Goal: Information Seeking & Learning: Check status

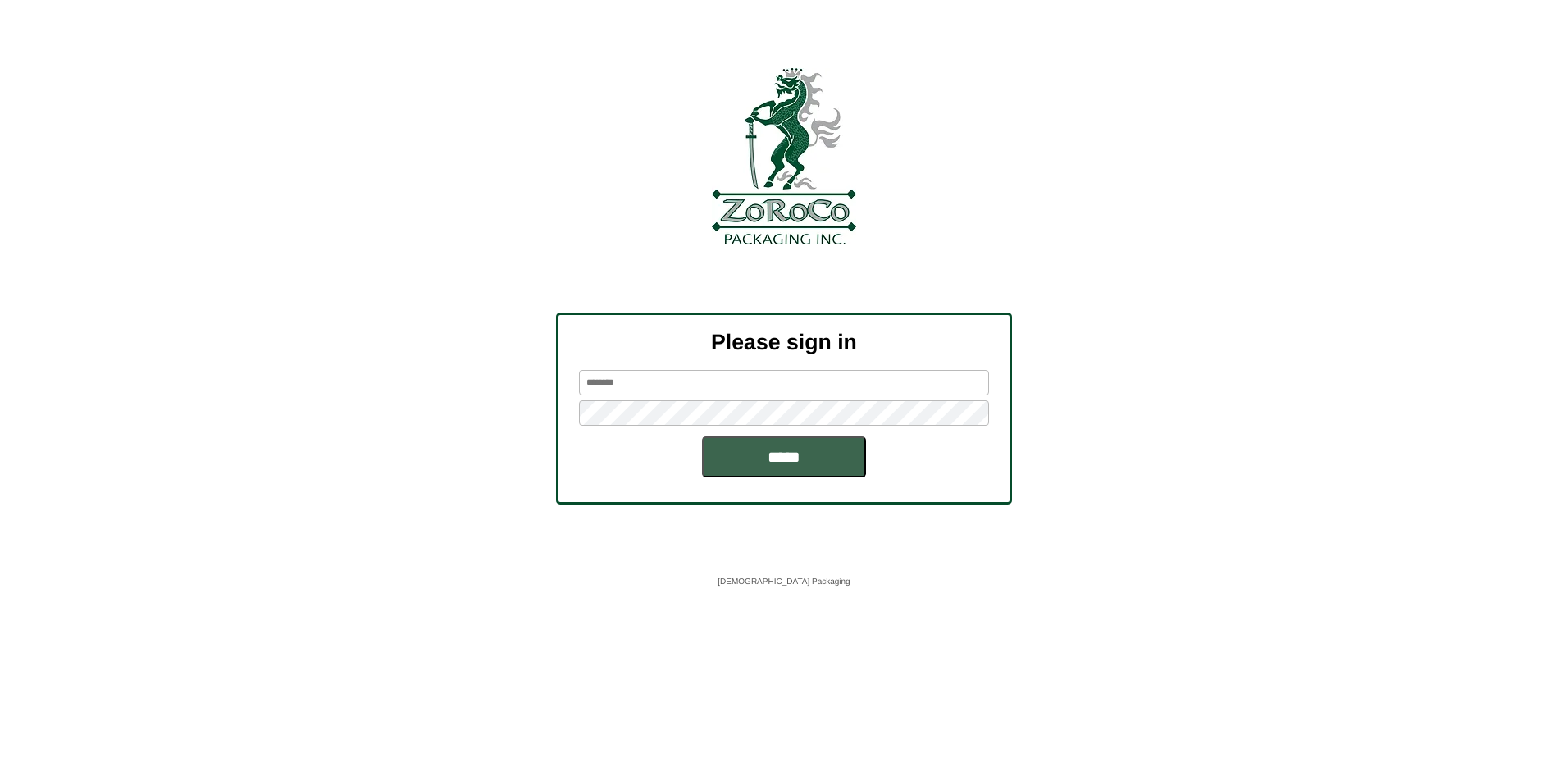
type input "*****"
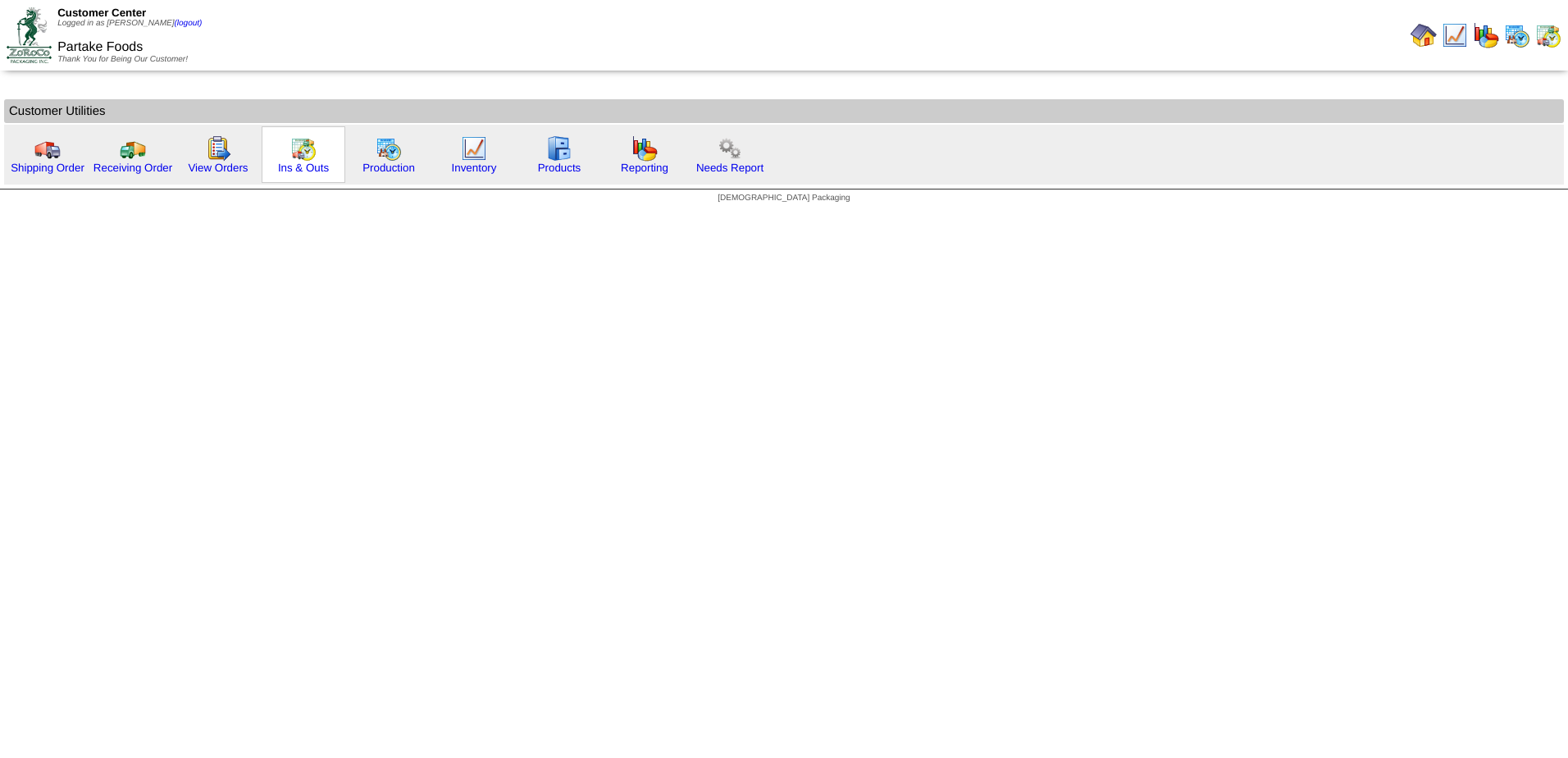
click at [304, 158] on img at bounding box center [303, 148] width 26 height 26
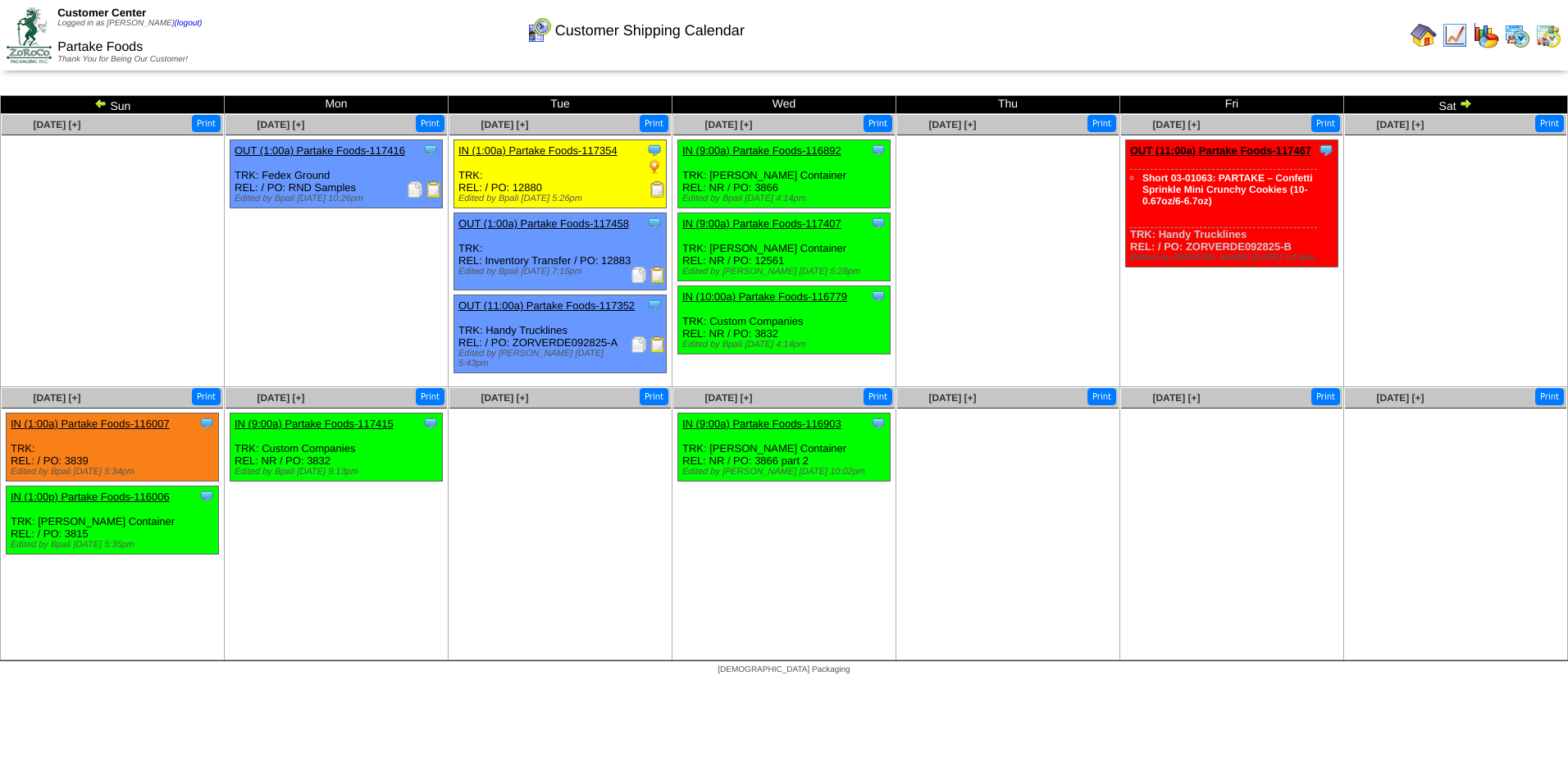
click at [95, 101] on img at bounding box center [101, 103] width 13 height 13
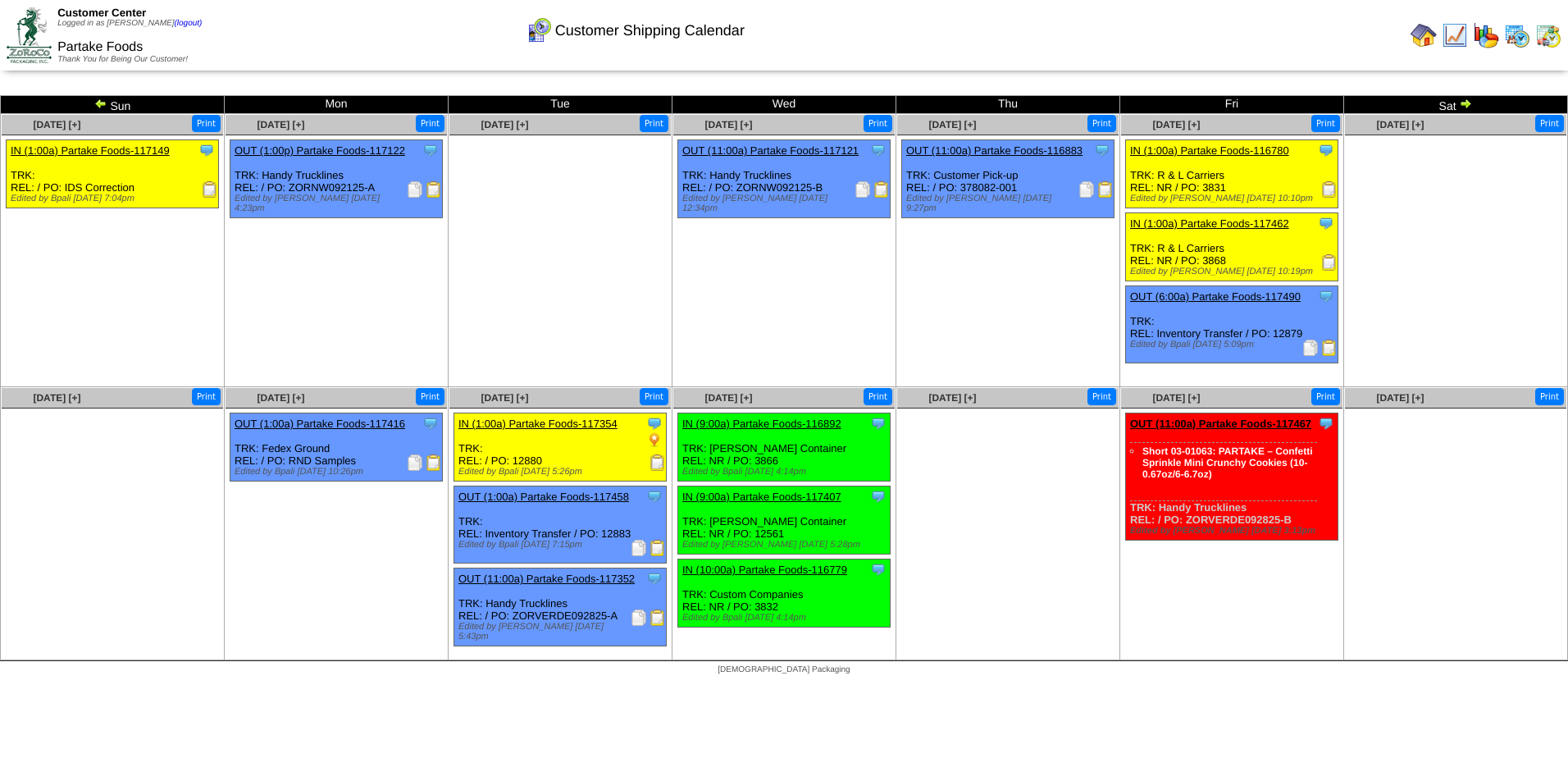
click at [96, 101] on img at bounding box center [101, 103] width 13 height 13
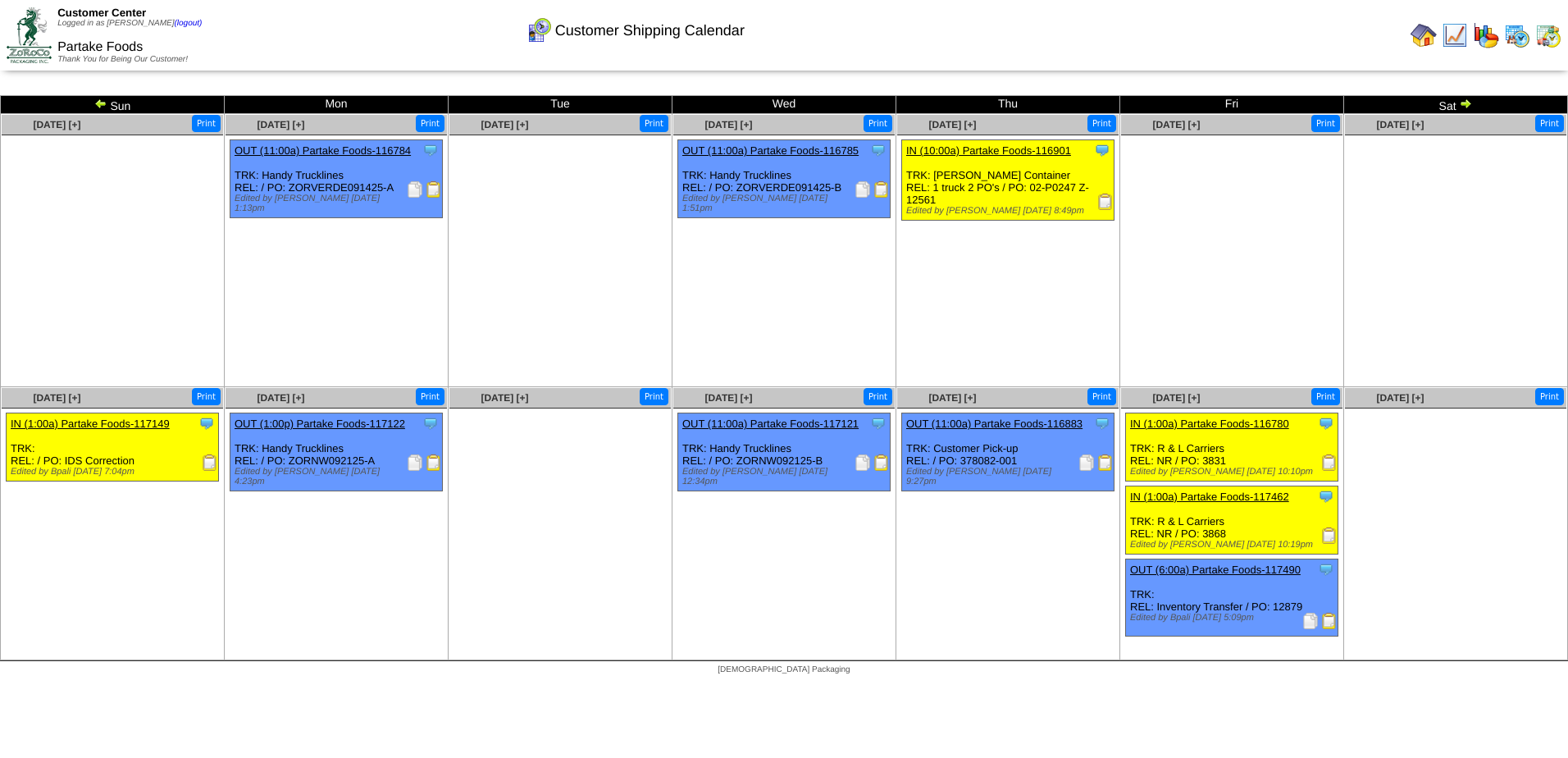
click at [102, 102] on img at bounding box center [101, 103] width 13 height 13
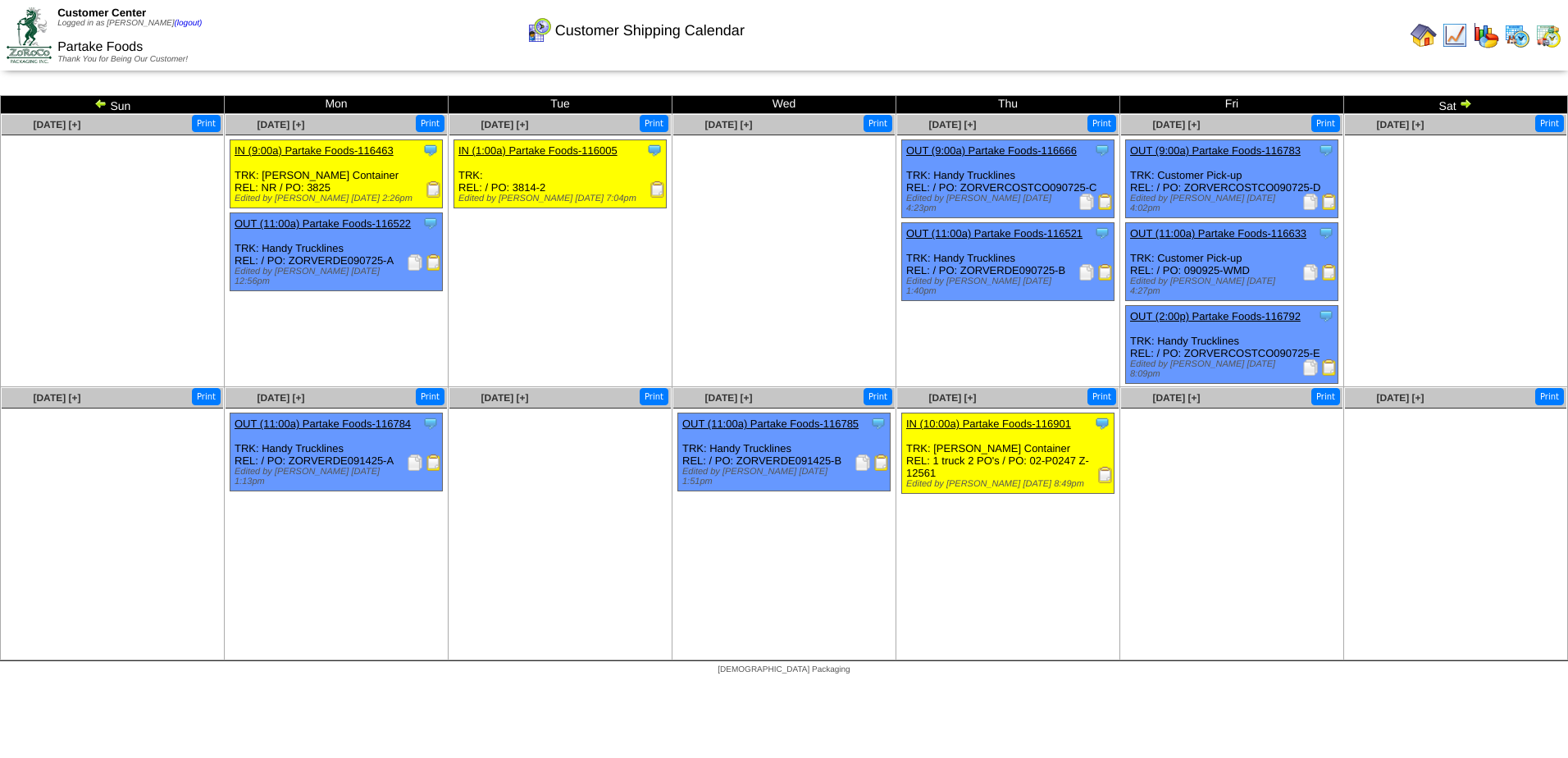
click at [101, 101] on img at bounding box center [101, 103] width 13 height 13
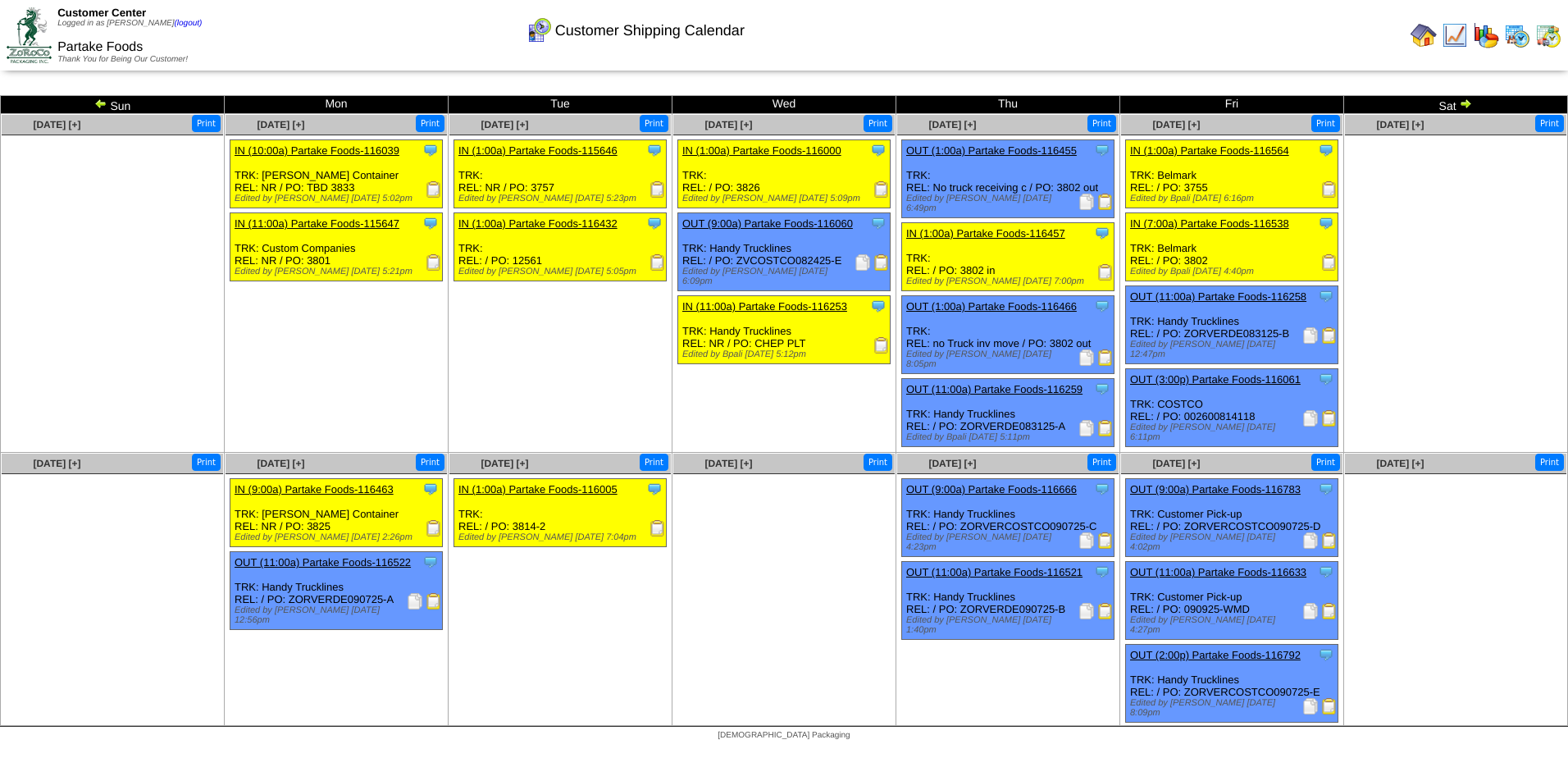
click at [434, 528] on img at bounding box center [434, 529] width 16 height 16
click at [1468, 104] on img at bounding box center [1466, 103] width 13 height 13
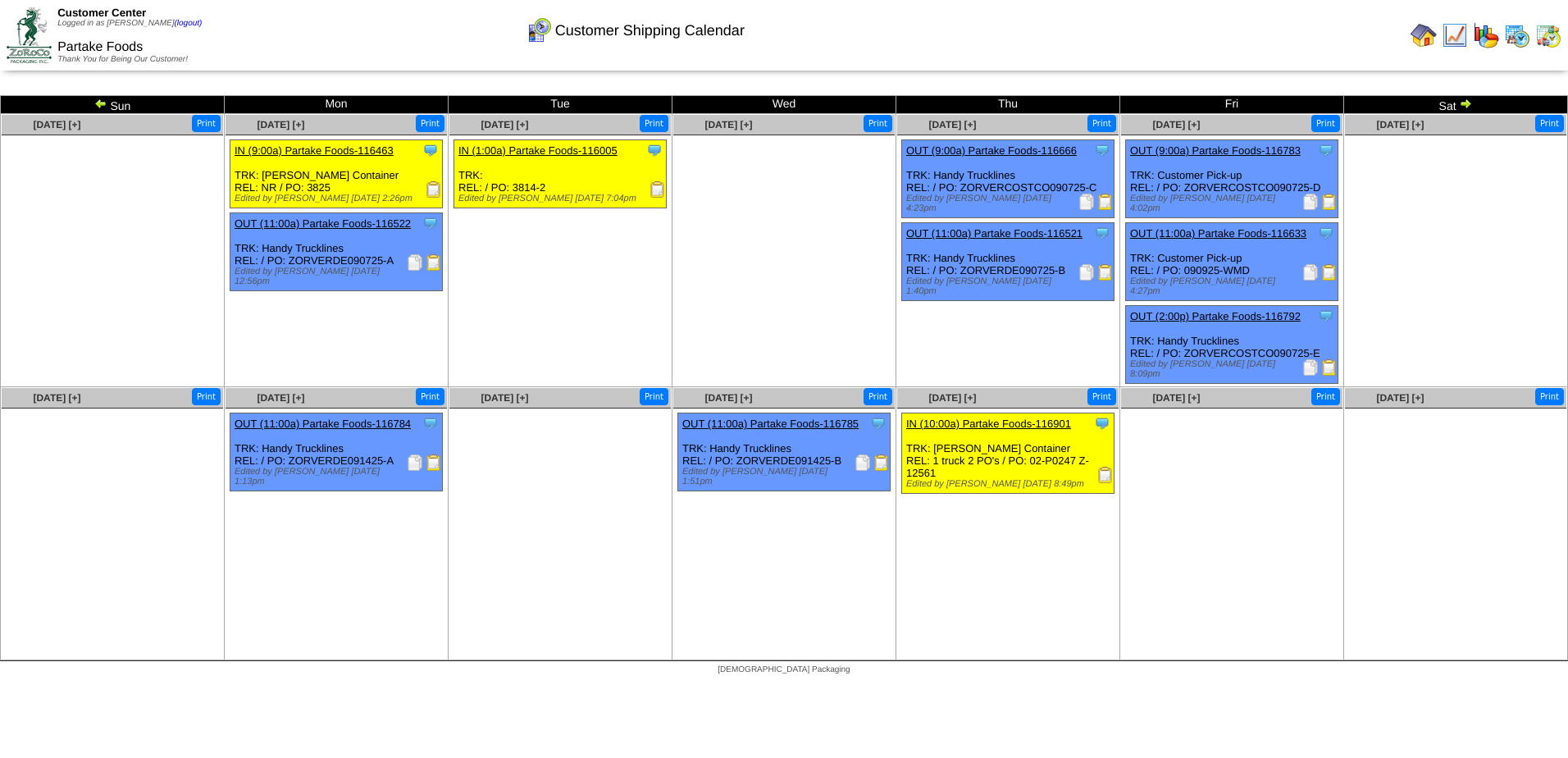
click at [1468, 105] on img at bounding box center [1466, 103] width 13 height 13
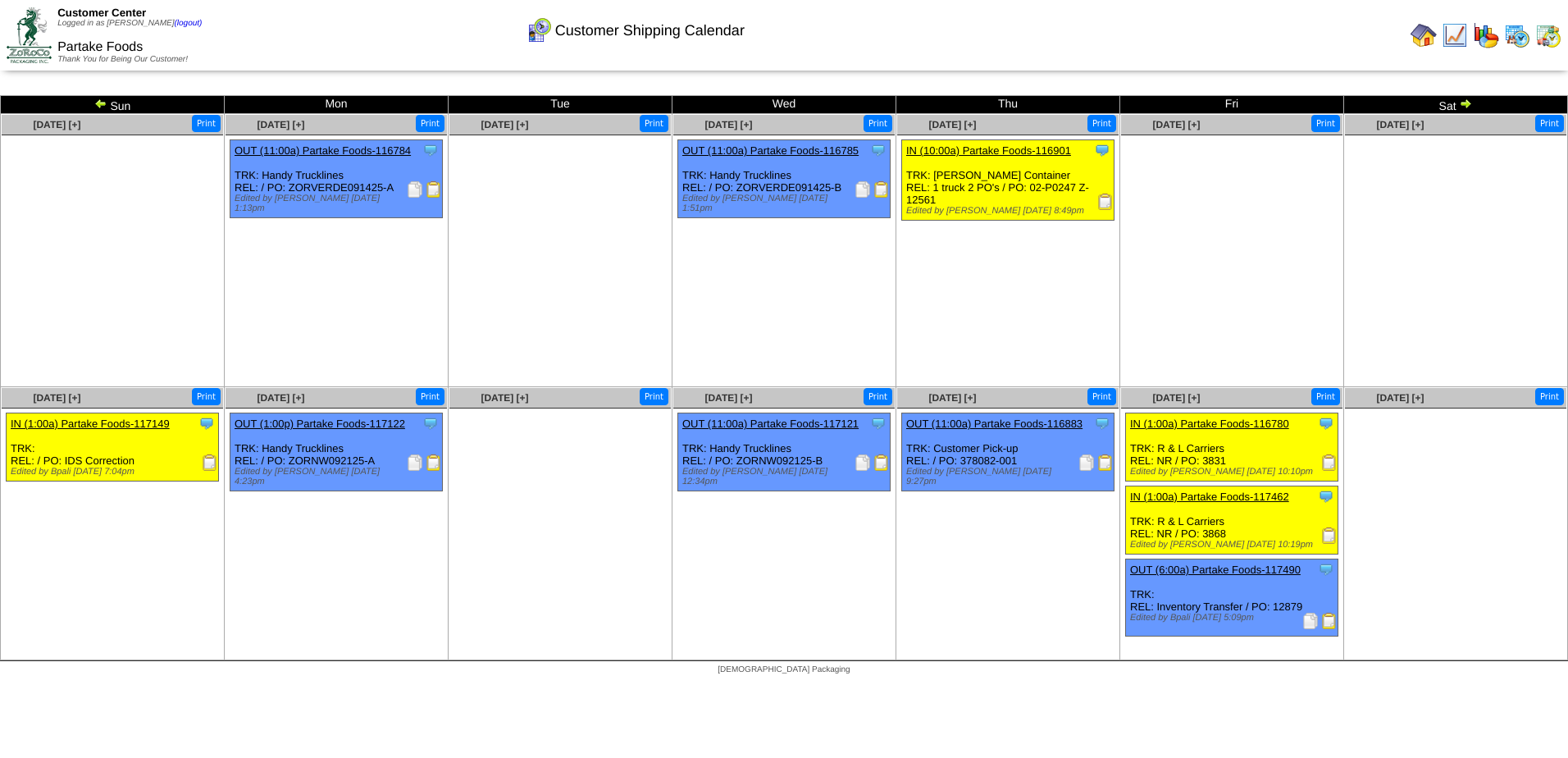
click at [205, 466] on img at bounding box center [210, 463] width 16 height 16
drag, startPoint x: 137, startPoint y: 457, endPoint x: 61, endPoint y: 457, distance: 76.0
click at [61, 457] on div "Clone Item IN (1:00a) Partake Foods-117149 Partake Foods ScheduleID: 117149 169…" at bounding box center [113, 447] width 213 height 68
copy div "IDS Correction"
click at [1467, 104] on img at bounding box center [1466, 103] width 13 height 13
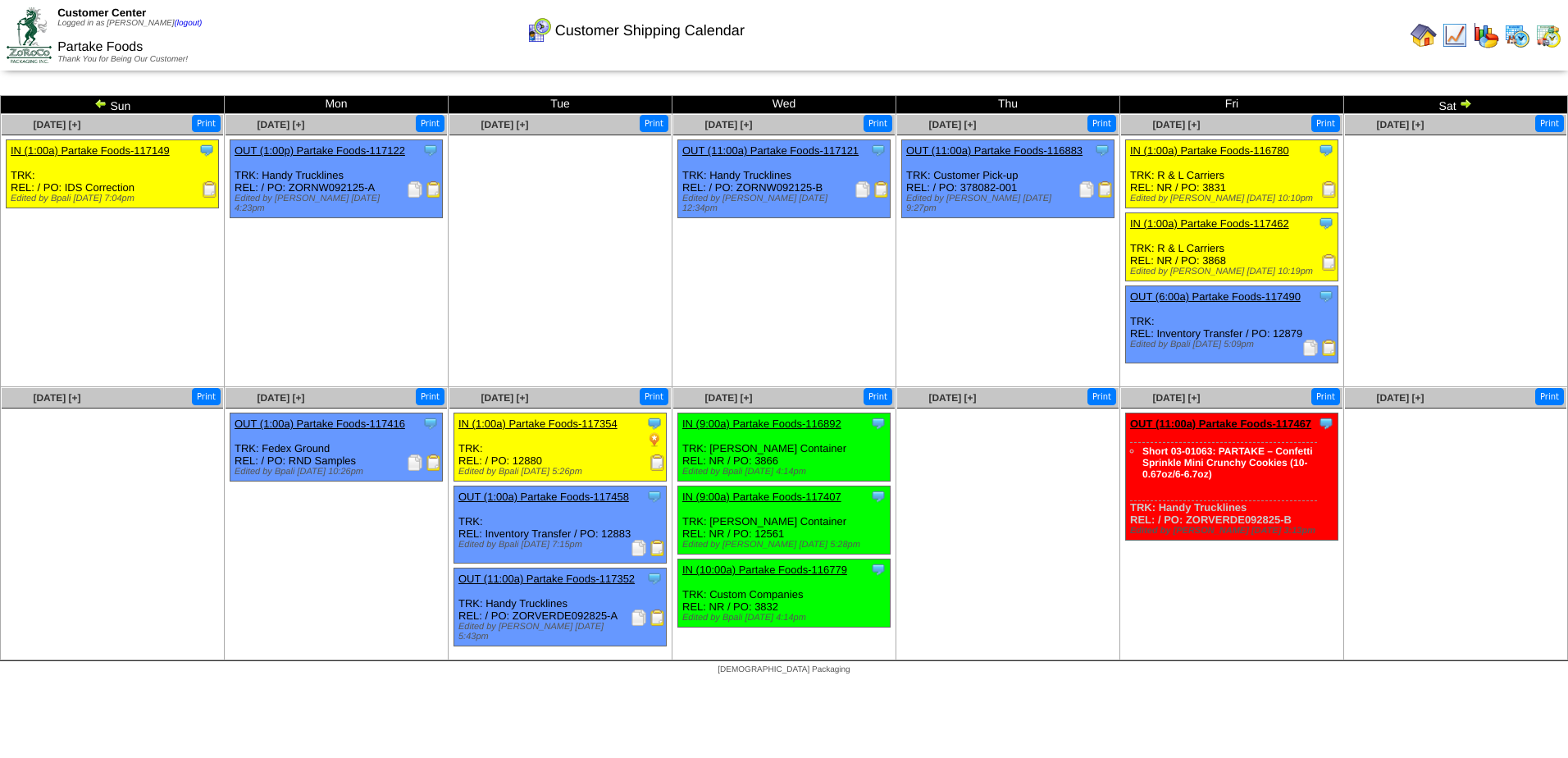
click at [94, 106] on img at bounding box center [101, 103] width 13 height 13
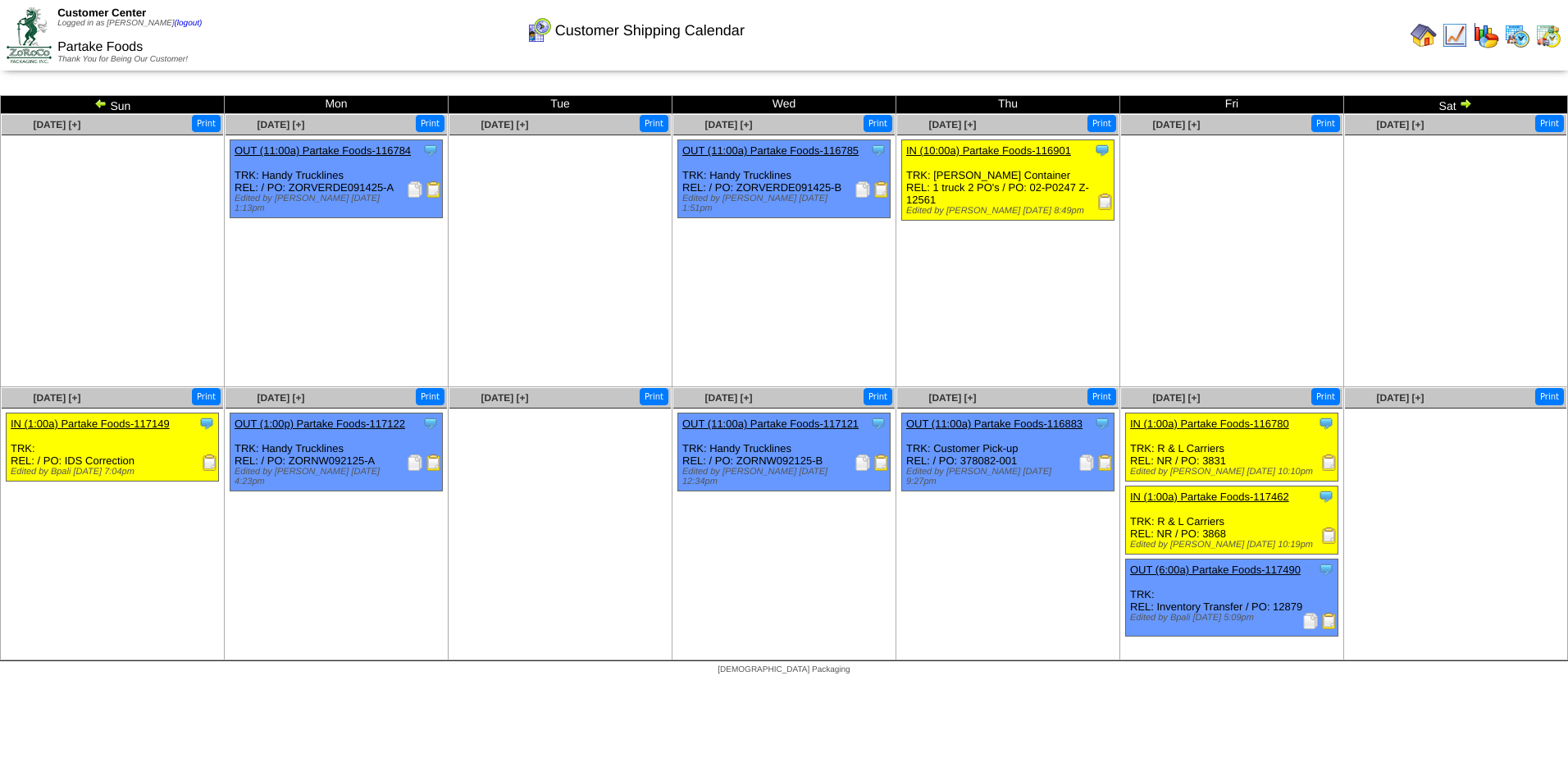
click at [1102, 204] on img at bounding box center [1106, 202] width 16 height 16
click at [102, 104] on img at bounding box center [101, 103] width 13 height 13
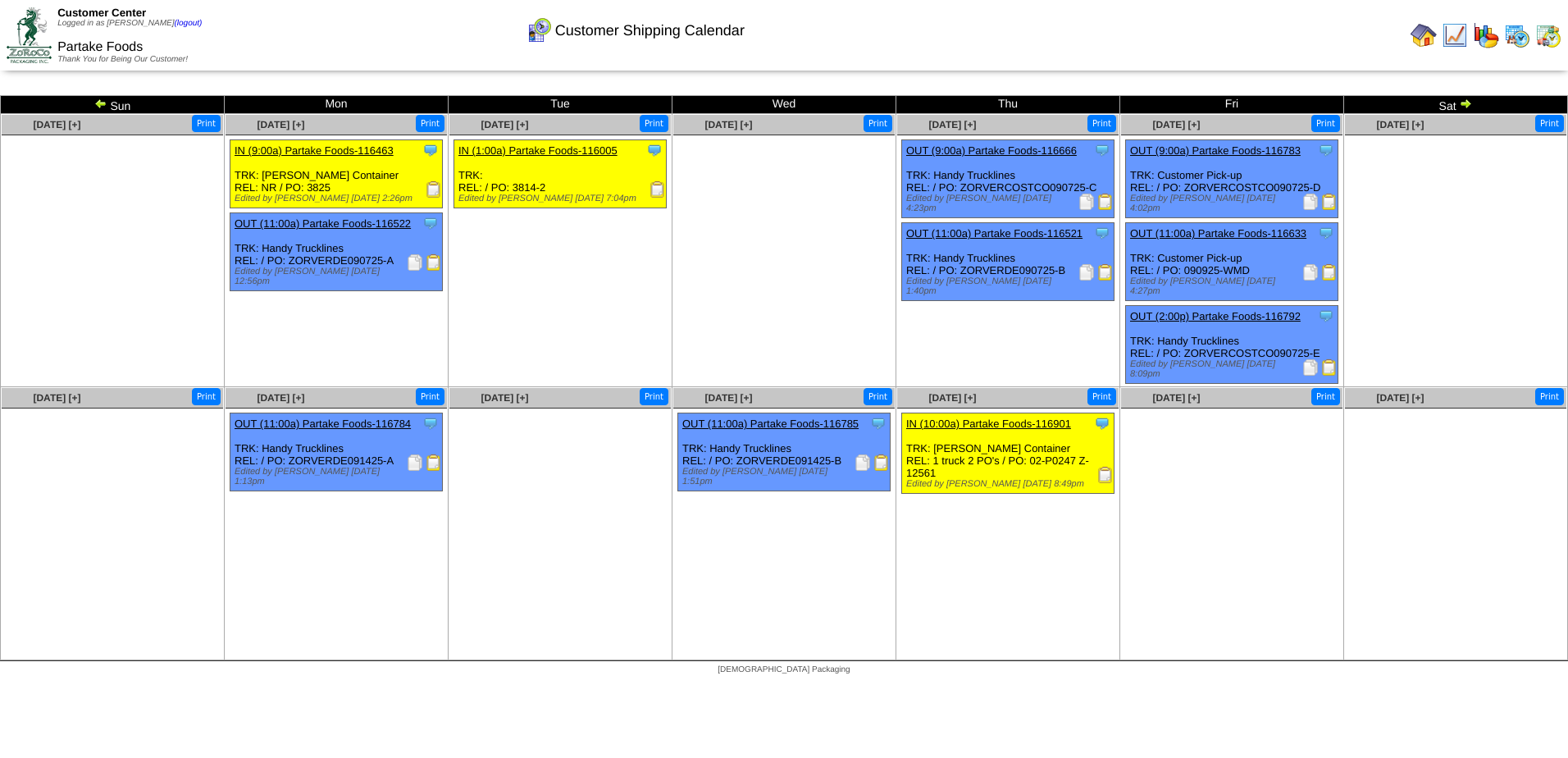
click at [94, 101] on img at bounding box center [101, 103] width 13 height 13
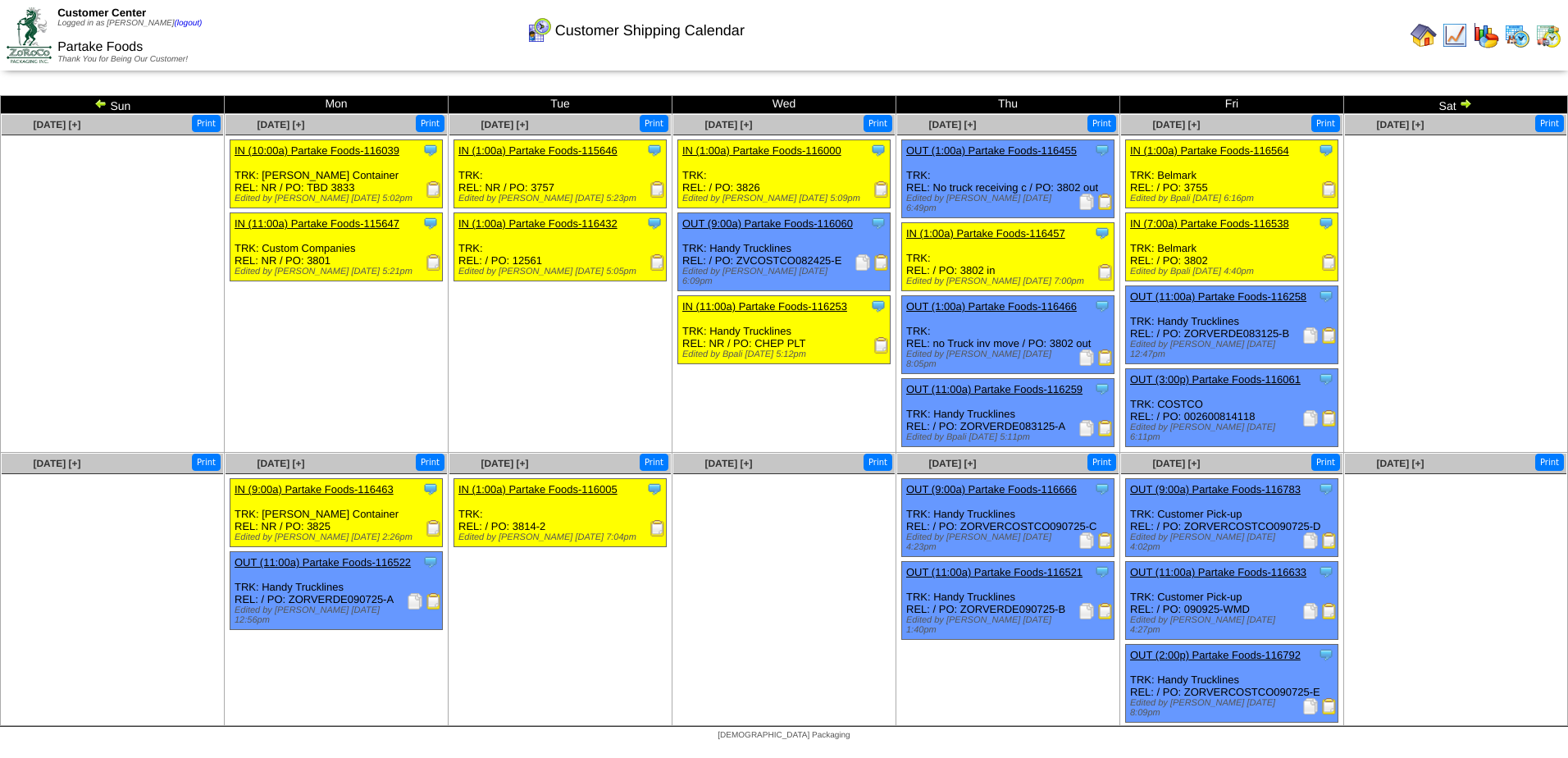
click at [880, 337] on img at bounding box center [882, 346] width 16 height 16
click at [1109, 271] on img at bounding box center [1106, 272] width 16 height 16
click at [1107, 272] on img at bounding box center [1106, 272] width 16 height 16
click at [434, 530] on img at bounding box center [434, 529] width 16 height 16
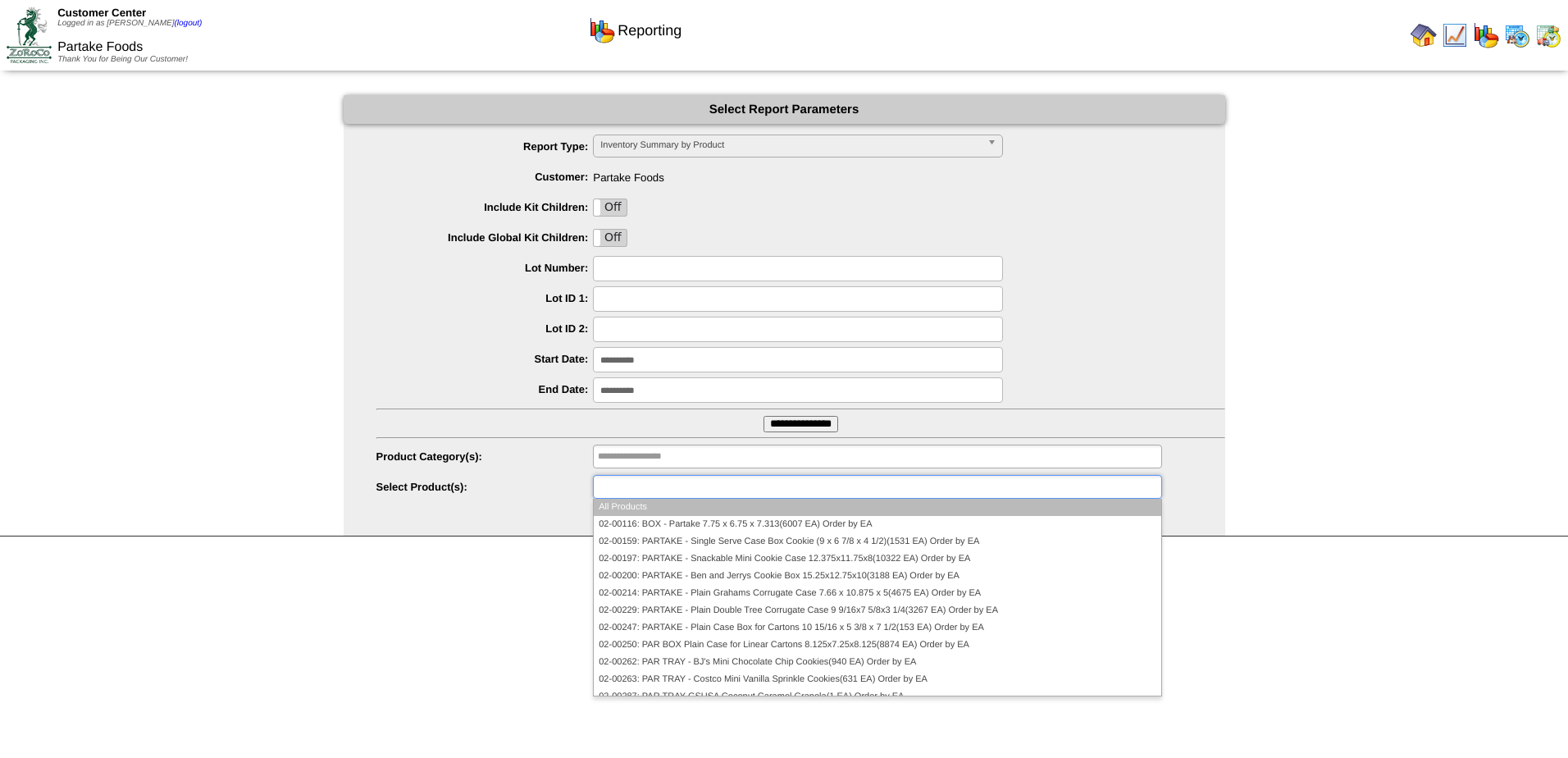
click at [635, 499] on div "All Products 02-00116: BOX - Partake 7.75 x 6.75 x 7.313(6007 EA) Order by EA 0…" at bounding box center [877, 487] width 569 height 24
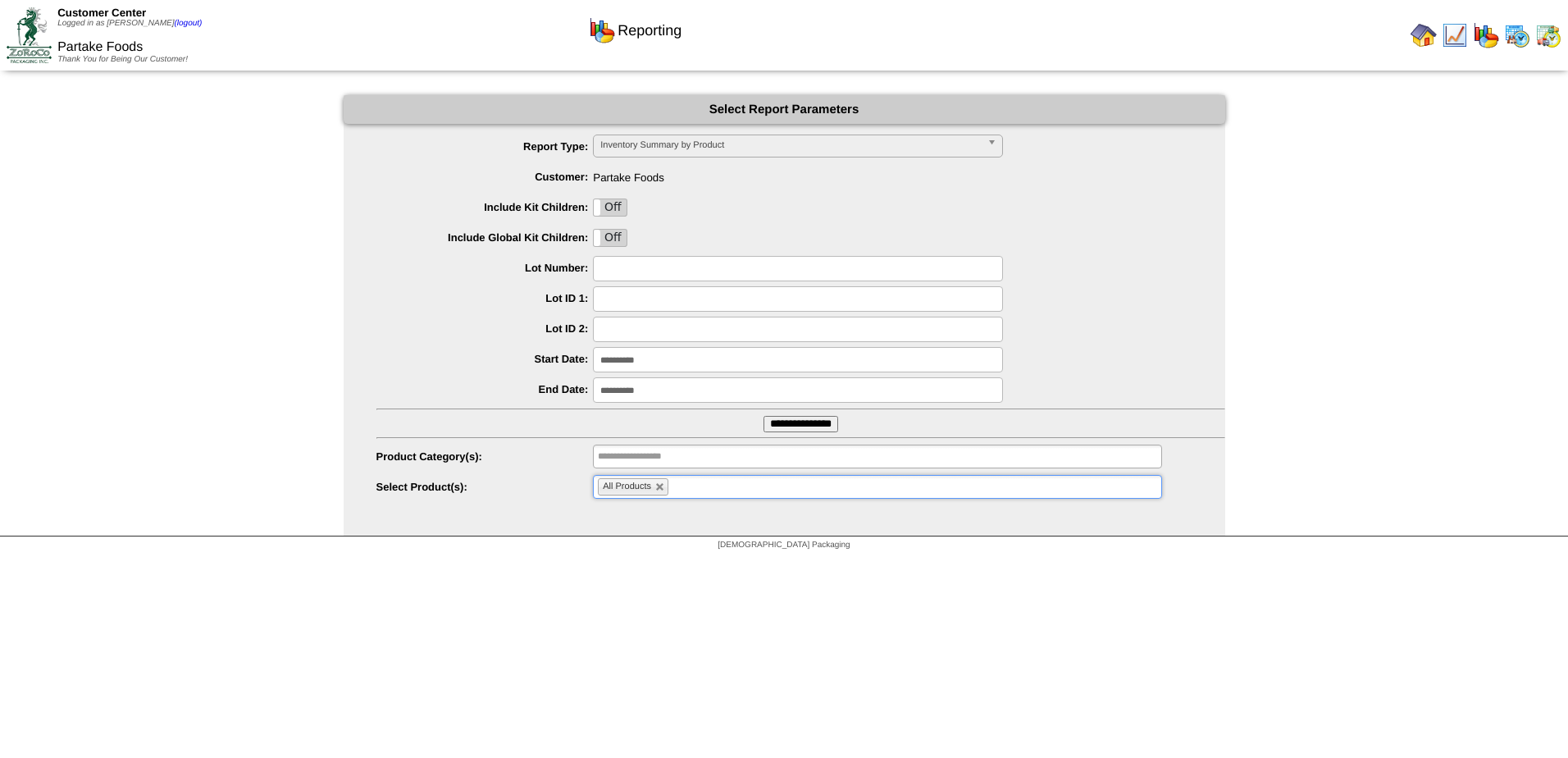
click at [631, 493] on li "All Products" at bounding box center [633, 487] width 71 height 17
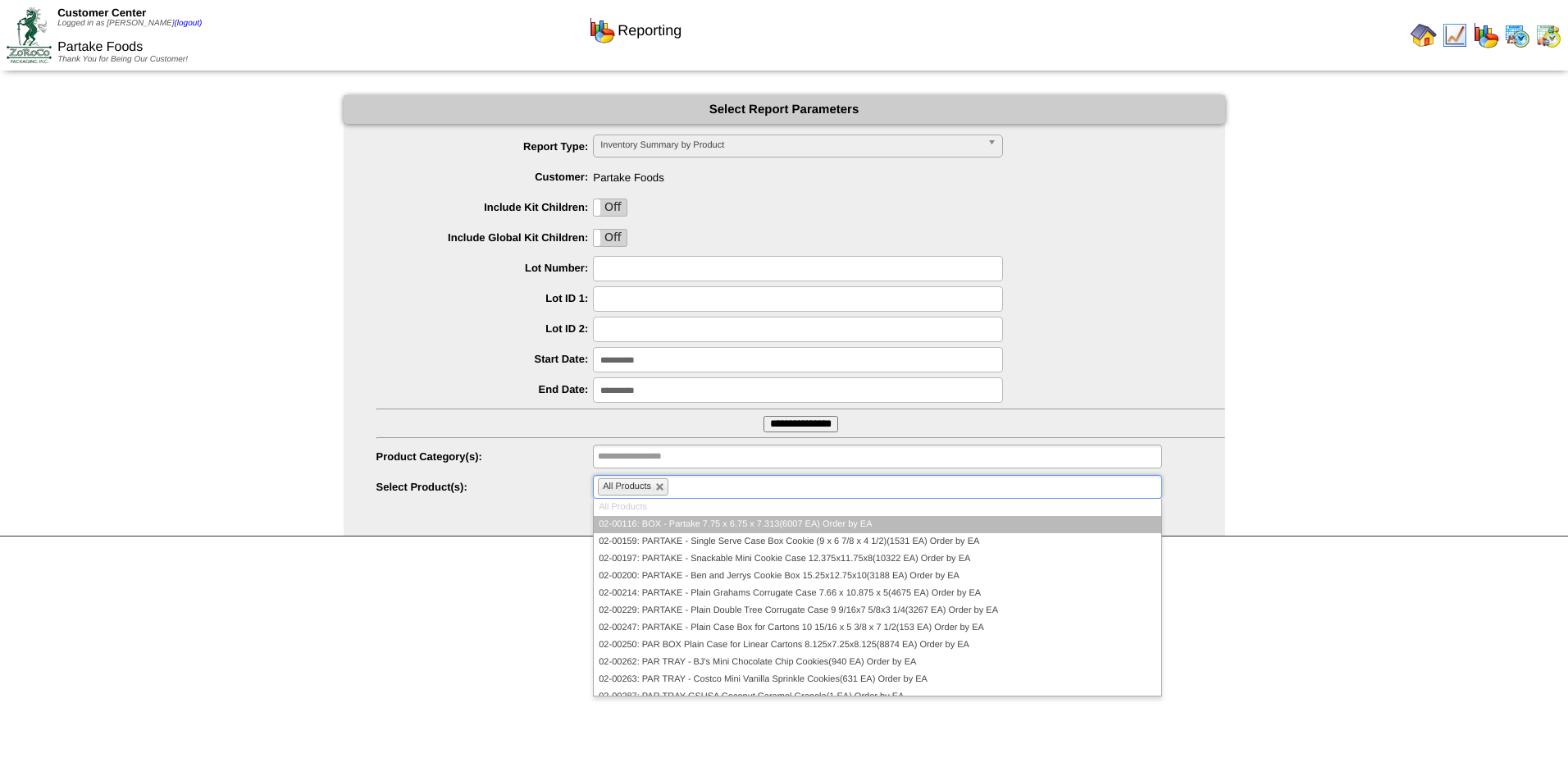
click at [652, 492] on li "All Products" at bounding box center [633, 487] width 71 height 17
click at [660, 490] on link at bounding box center [660, 487] width 10 height 10
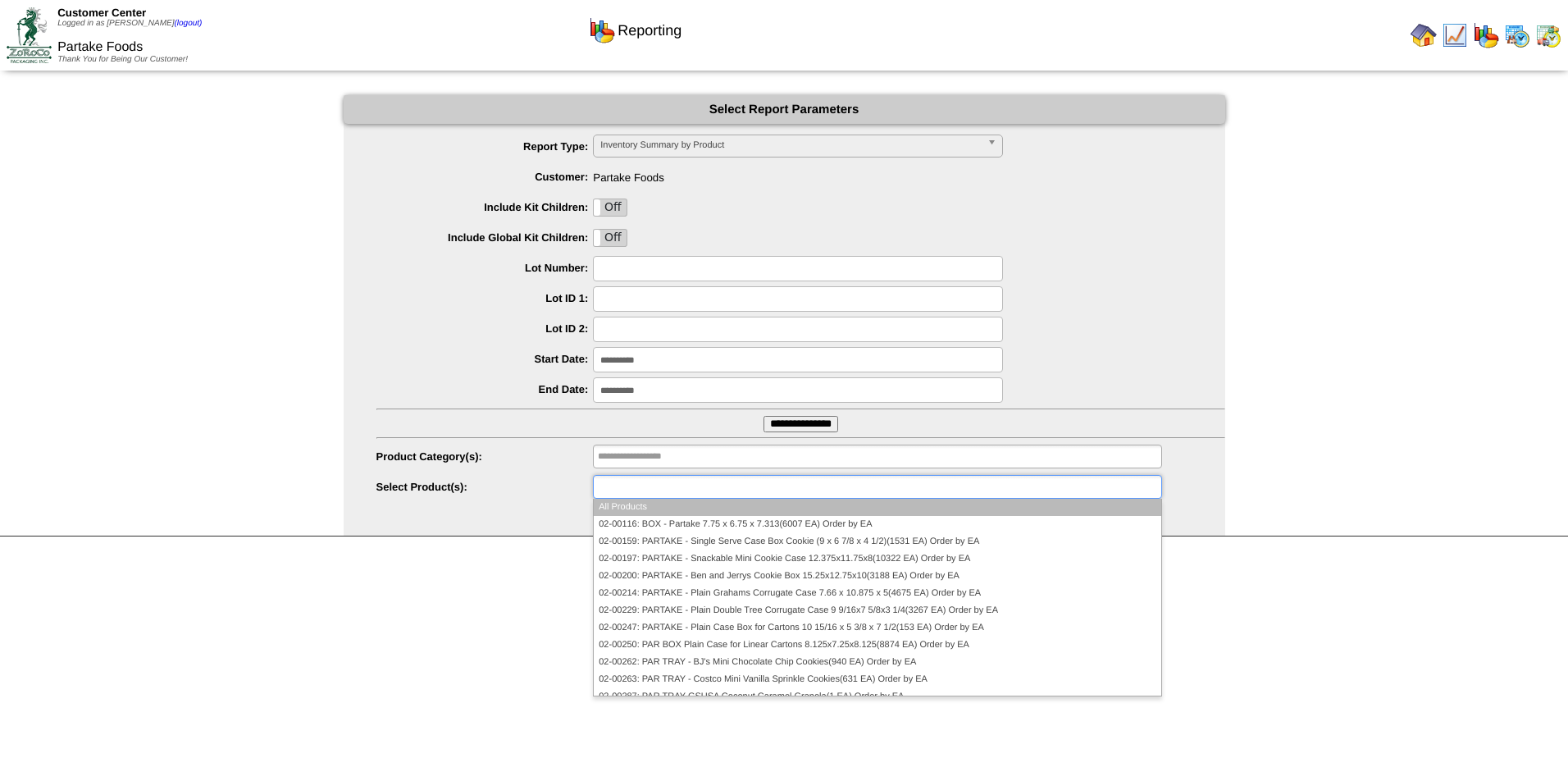
paste input "********"
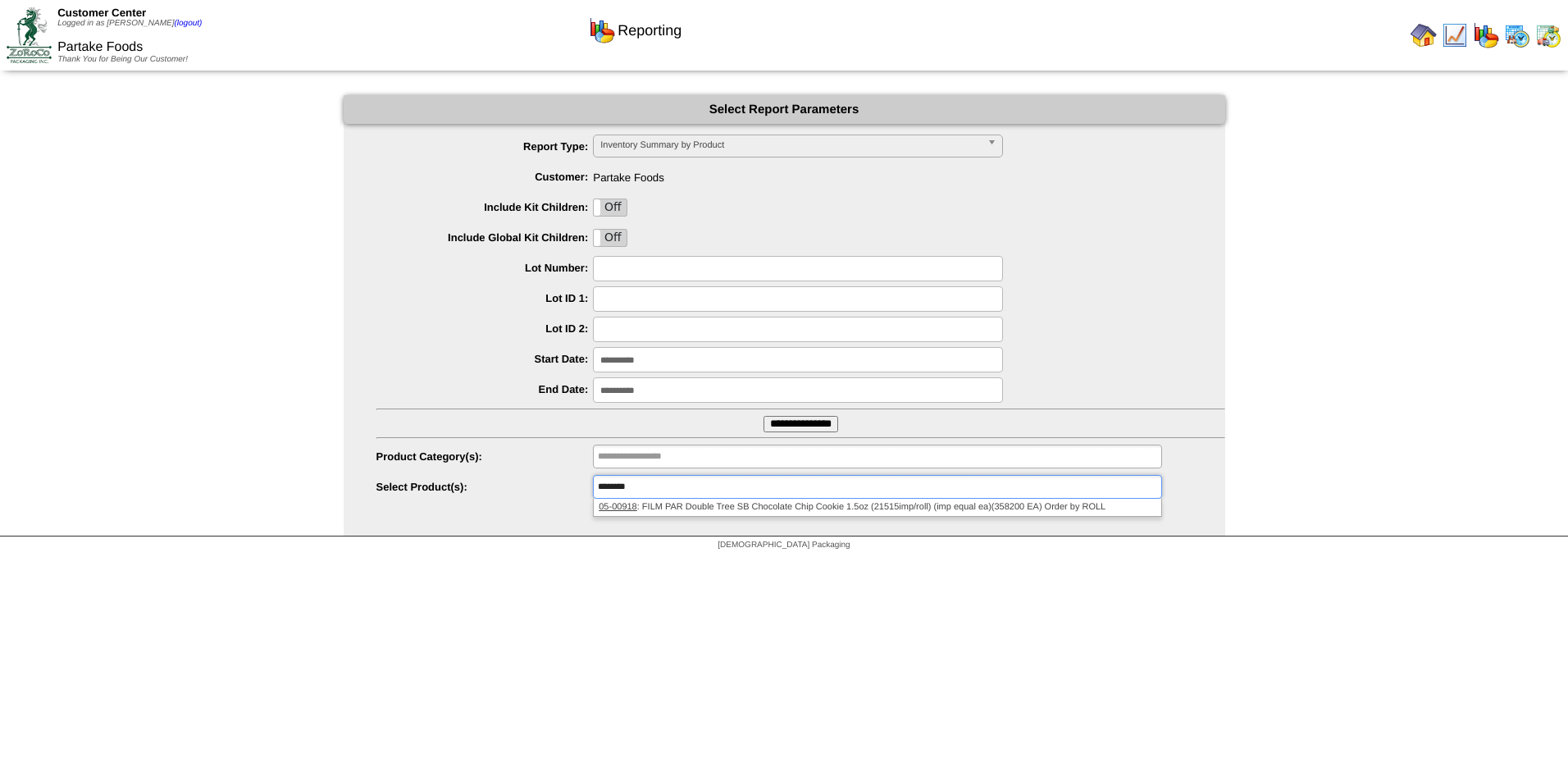
type input "********"
click at [660, 514] on li "05-00918 : FILM PAR Double Tree SB Chocolate Chip Cookie 1.5oz (21515imp/roll) …" at bounding box center [877, 507] width 567 height 17
click at [667, 359] on input "**********" at bounding box center [797, 360] width 410 height 26
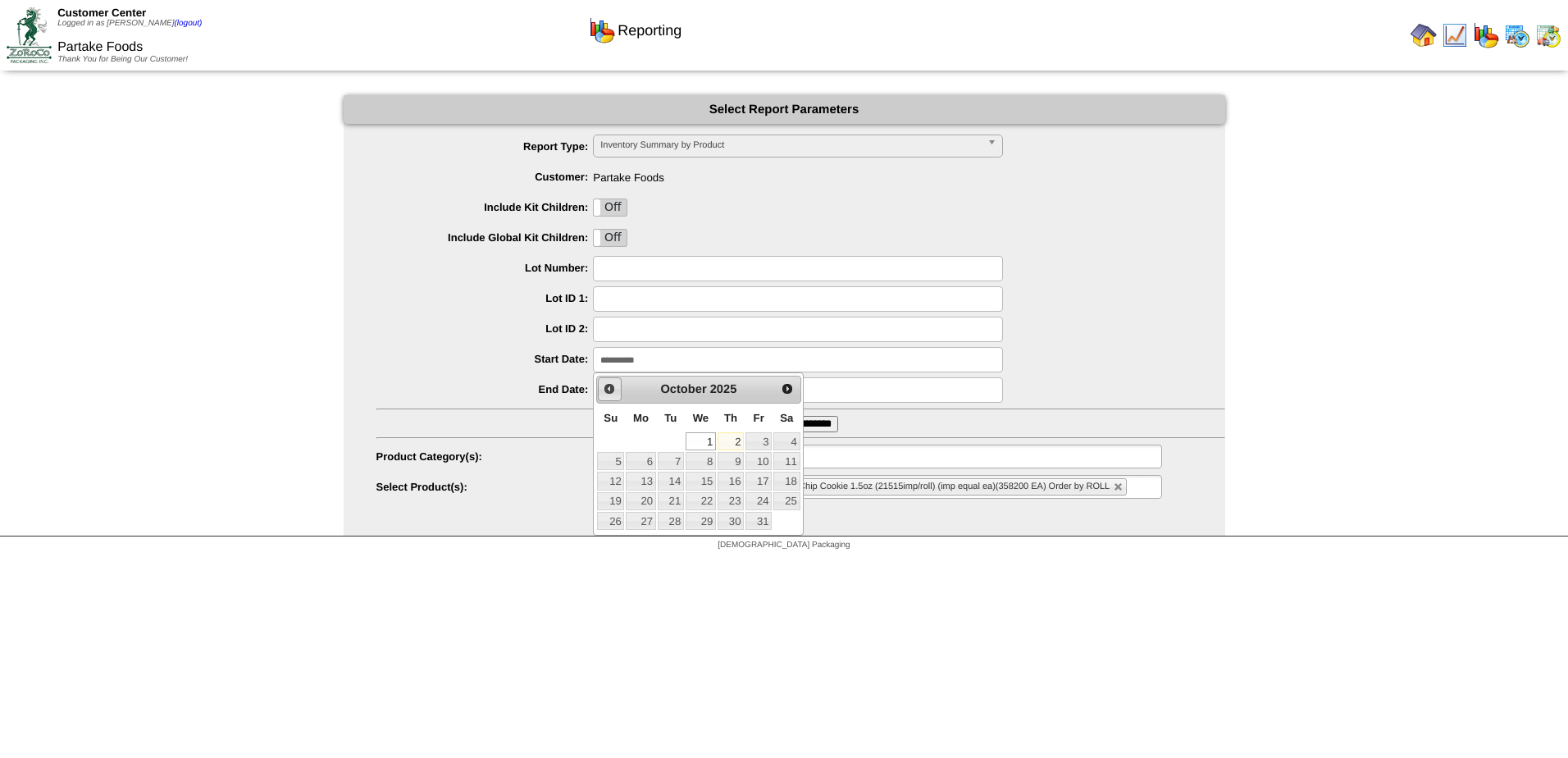
click at [608, 391] on span "Prev" at bounding box center [609, 389] width 13 height 13
click at [632, 439] on link "1" at bounding box center [641, 441] width 30 height 18
type input "**********"
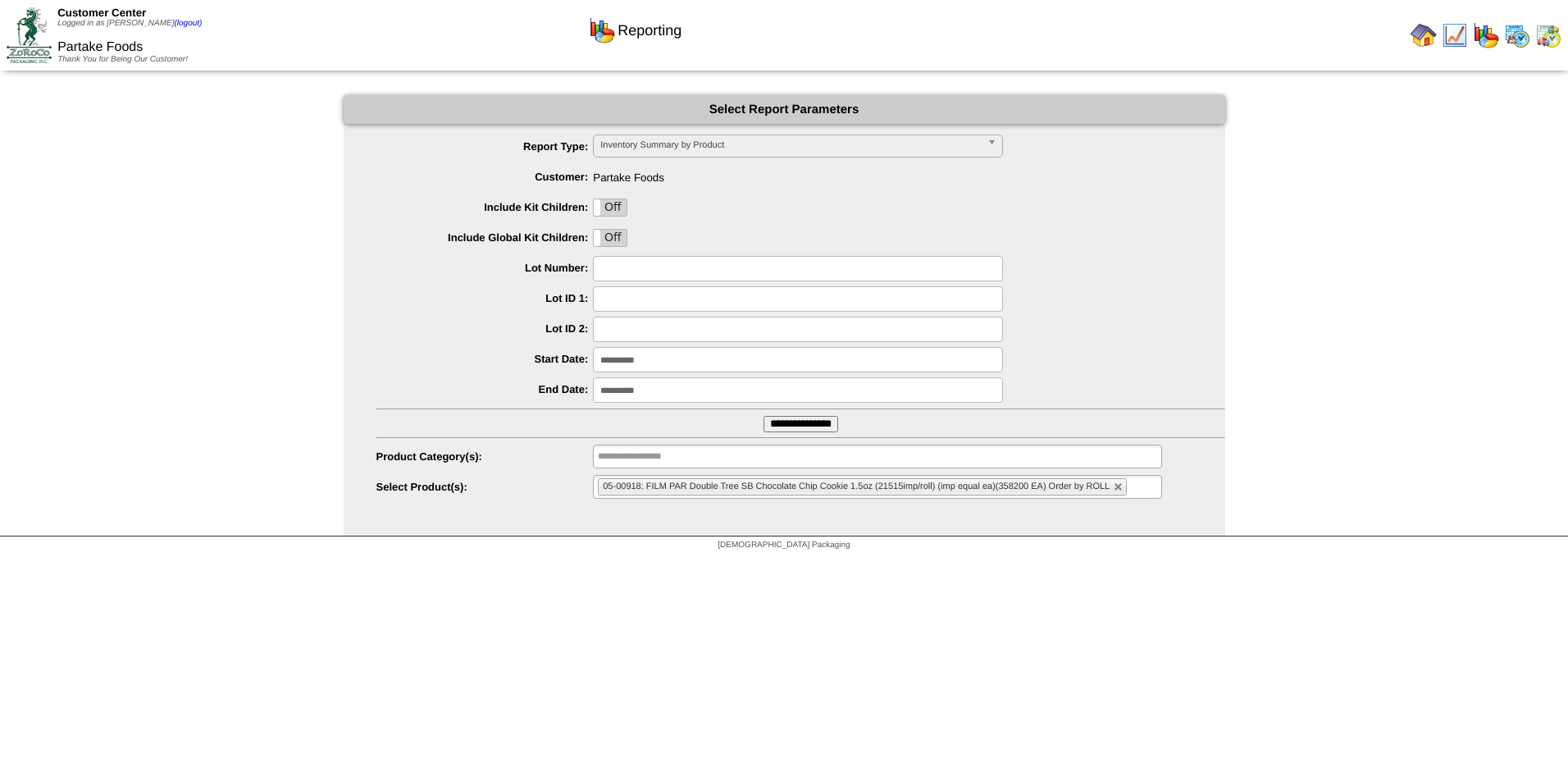
click at [462, 357] on label "Start Date:" at bounding box center [486, 359] width 218 height 12
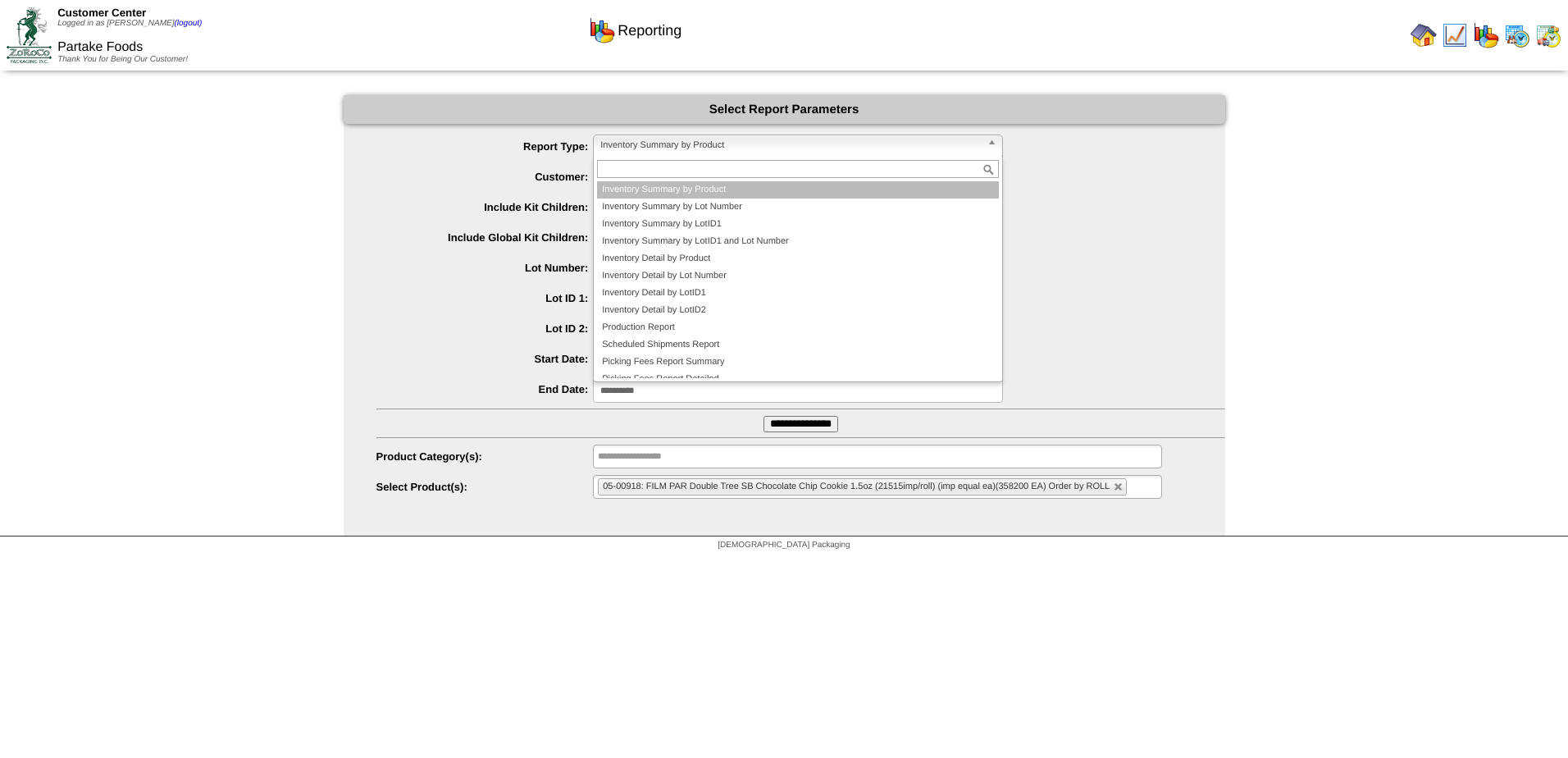
click at [707, 145] on span "Inventory Summary by Product" at bounding box center [791, 145] width 381 height 20
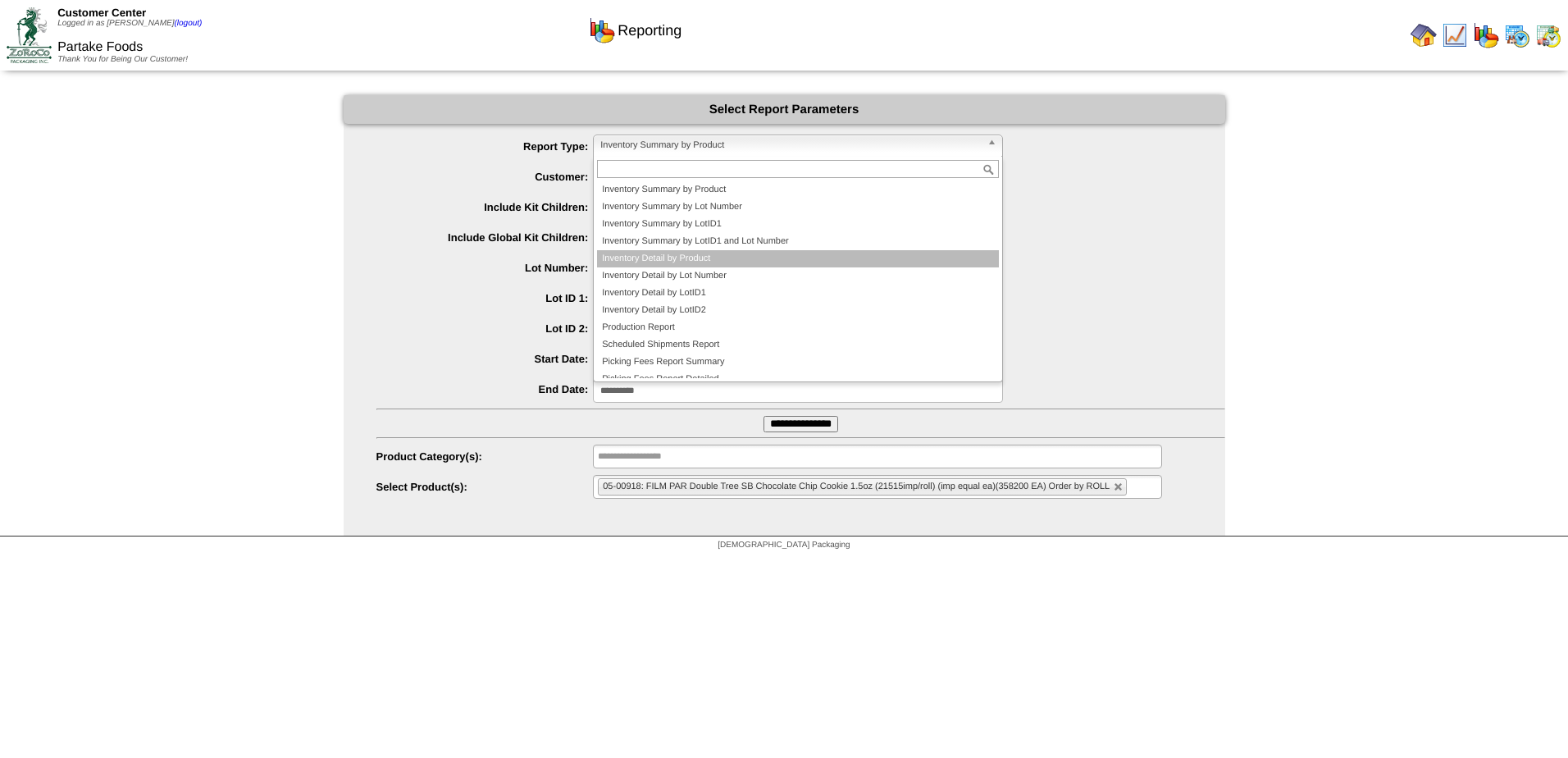
click at [710, 260] on li "Inventory Detail by Product" at bounding box center [798, 258] width 402 height 17
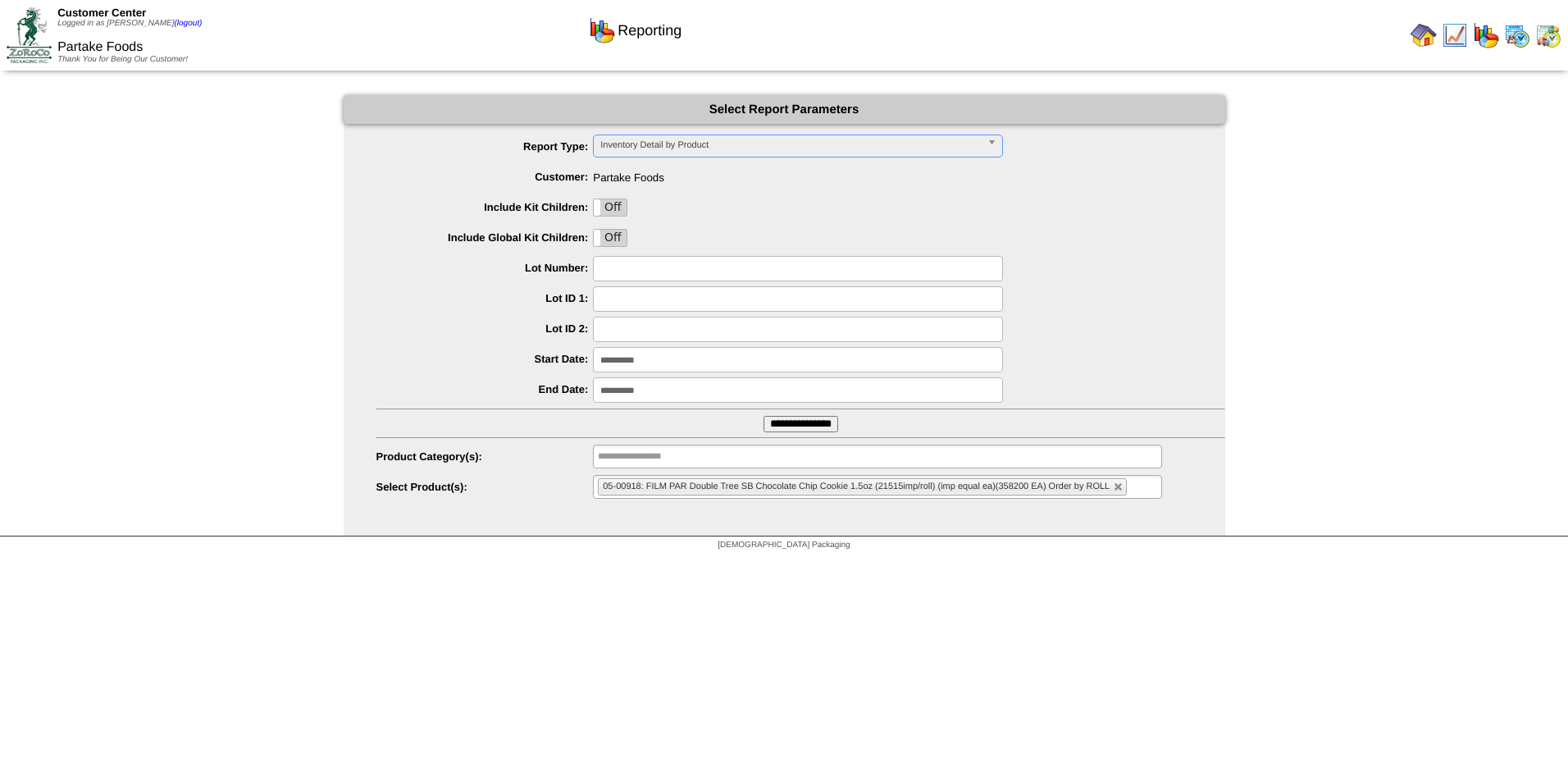
click at [801, 423] on input "**********" at bounding box center [800, 424] width 75 height 16
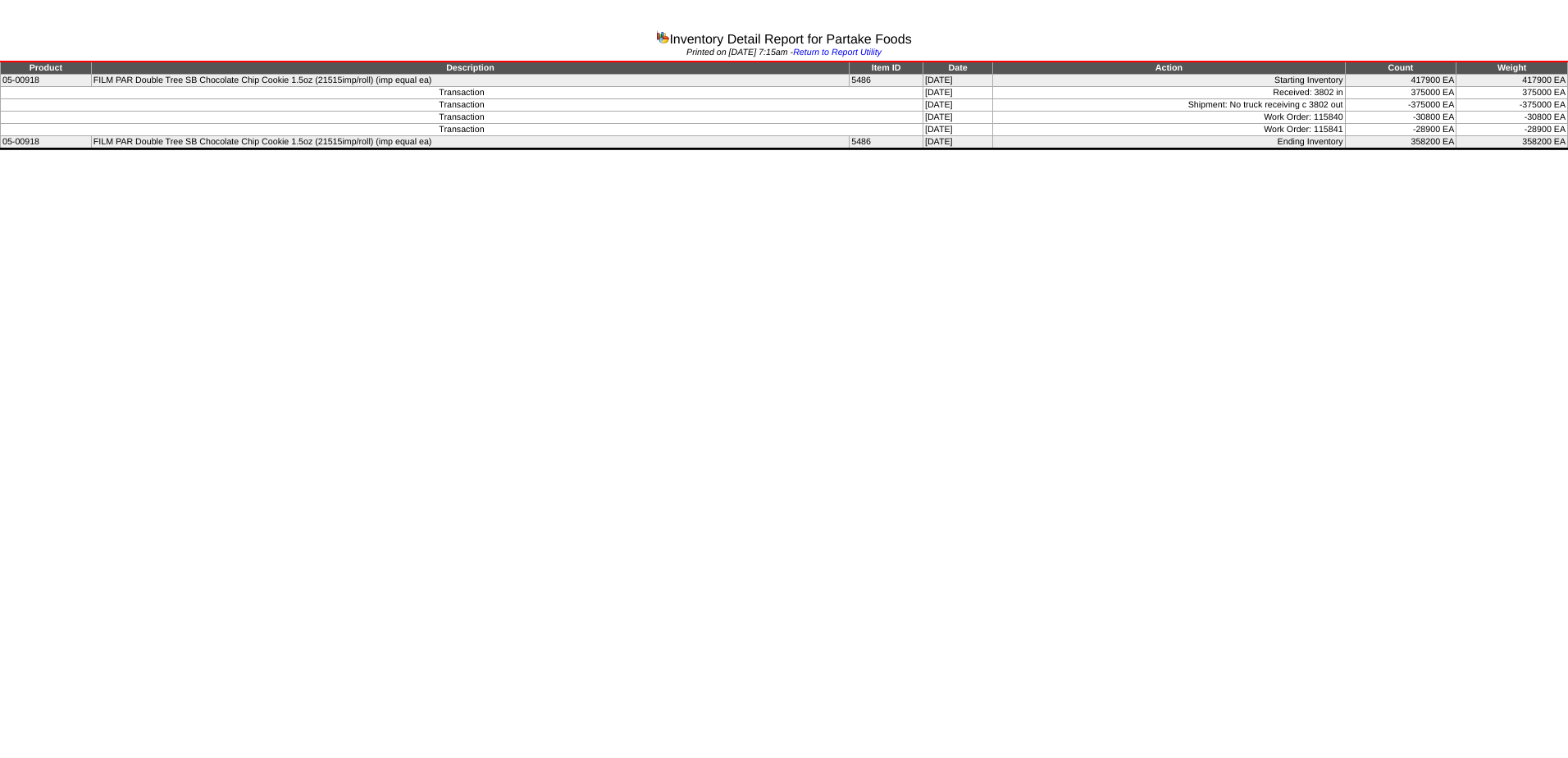
click at [1427, 95] on td "375000 EA" at bounding box center [1401, 92] width 111 height 12
drag, startPoint x: 1427, startPoint y: 95, endPoint x: 1373, endPoint y: 241, distance: 155.7
click at [1369, 154] on html "Inventory Detail Report for Partake Foods Printed on 10/02/2025 at 7:15am - Ret…" at bounding box center [784, 77] width 1568 height 154
drag, startPoint x: 1412, startPoint y: 200, endPoint x: 1409, endPoint y: 177, distance: 23.2
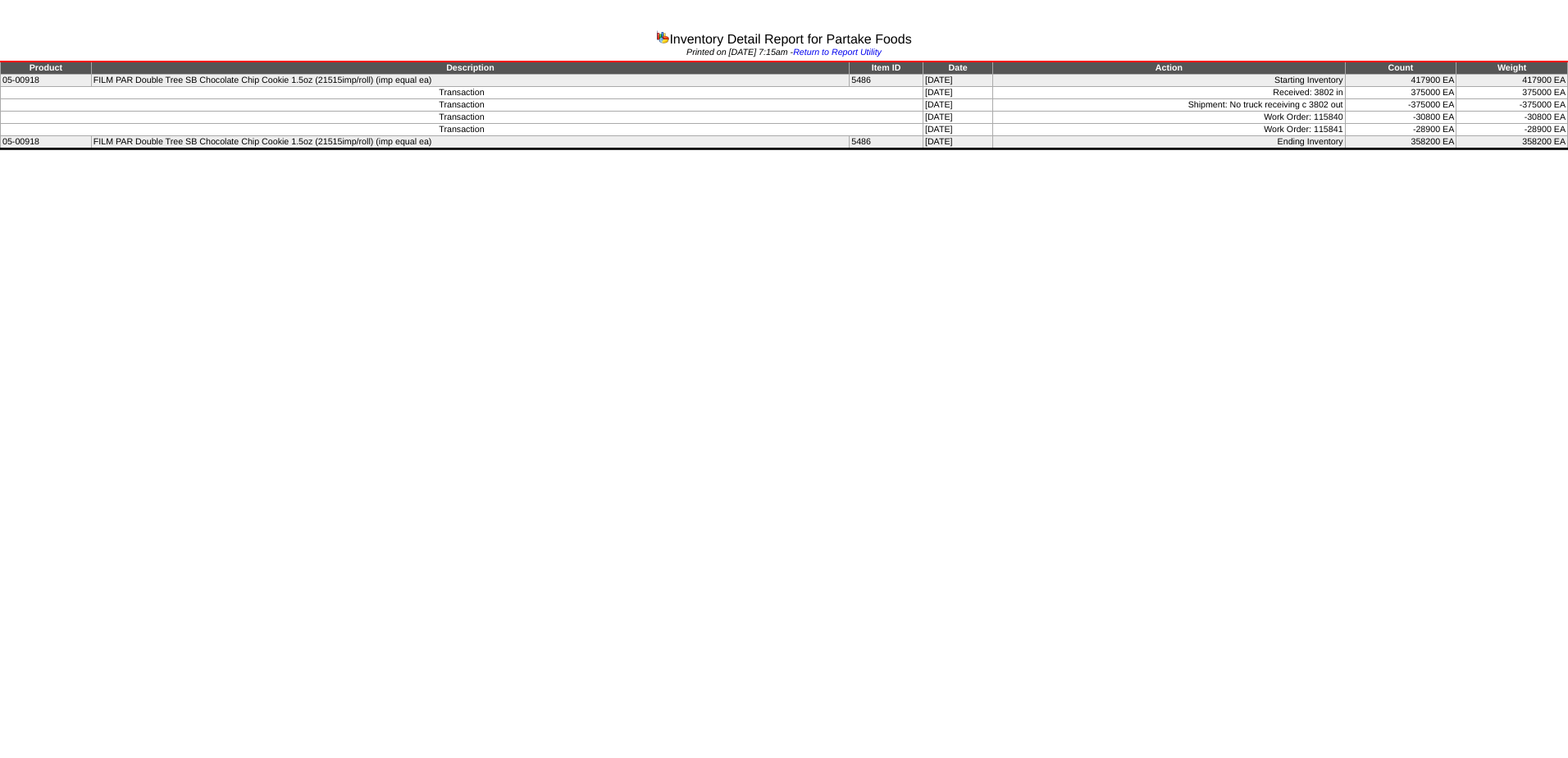
click at [1411, 154] on html "Inventory Detail Report for Partake Foods Printed on 10/02/2025 at 7:15am - Ret…" at bounding box center [784, 77] width 1568 height 154
drag, startPoint x: 1204, startPoint y: 106, endPoint x: 1442, endPoint y: 106, distance: 238.0
click at [1442, 106] on tr "Transaction 09/04/25 Shipment: No truck receiving c 3802 out -375000 EA -375000…" at bounding box center [784, 105] width 1567 height 12
click at [941, 92] on td "09/04/25" at bounding box center [957, 92] width 70 height 12
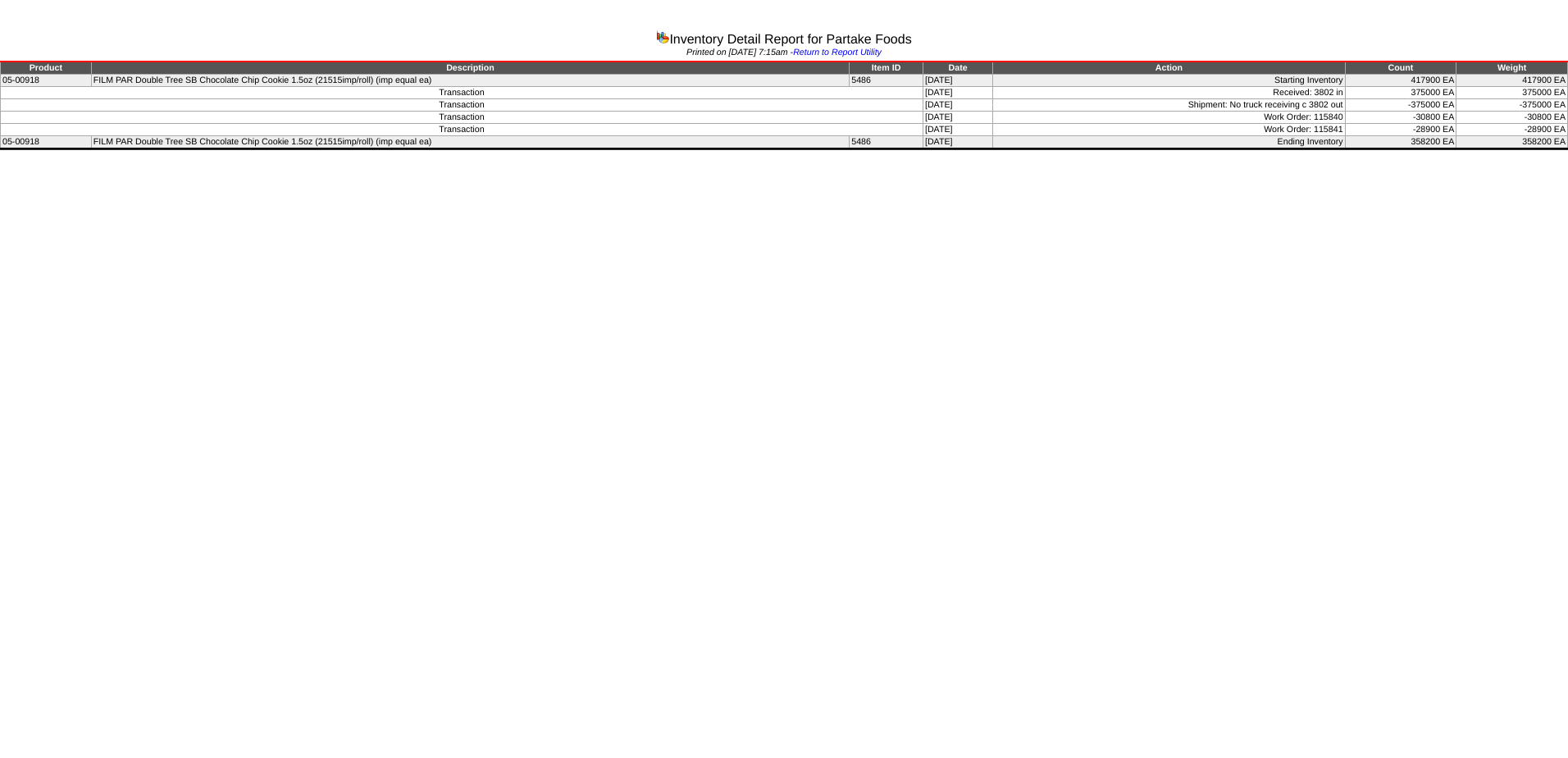
click at [938, 111] on td "09/18/25" at bounding box center [957, 117] width 70 height 12
drag, startPoint x: 1208, startPoint y: 108, endPoint x: 1450, endPoint y: 101, distance: 242.1
click at [1450, 101] on tr "Transaction 09/04/25 Shipment: No truck receiving c 3802 out -375000 EA -375000…" at bounding box center [784, 105] width 1567 height 12
drag, startPoint x: 1450, startPoint y: 101, endPoint x: 1359, endPoint y: 221, distance: 150.6
click at [1359, 154] on html "Inventory Detail Report for Partake Foods Printed on 10/02/2025 at 7:15am - Ret…" at bounding box center [784, 77] width 1568 height 154
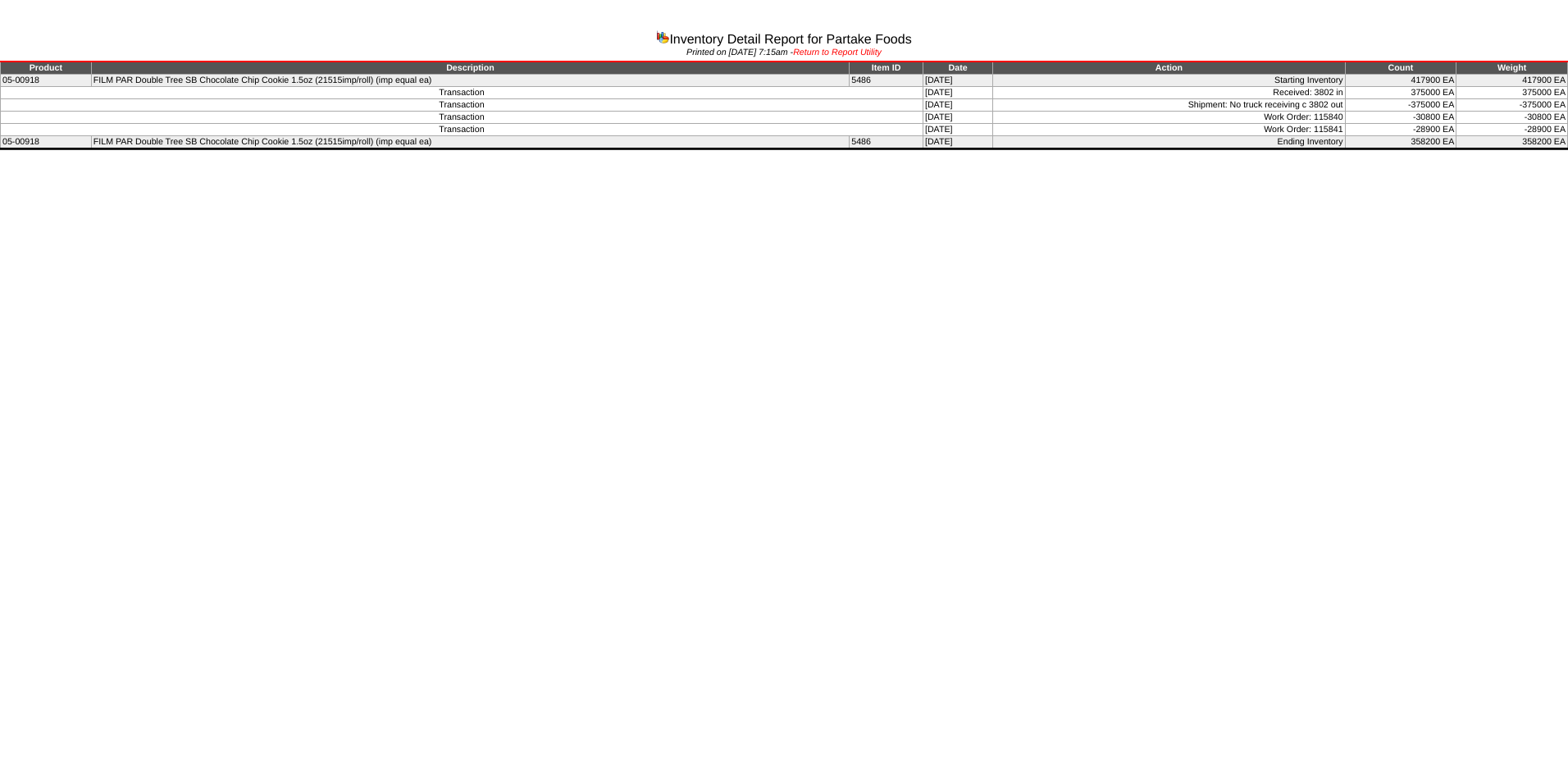
click at [847, 54] on link "Return to Report Utility" at bounding box center [837, 53] width 88 height 10
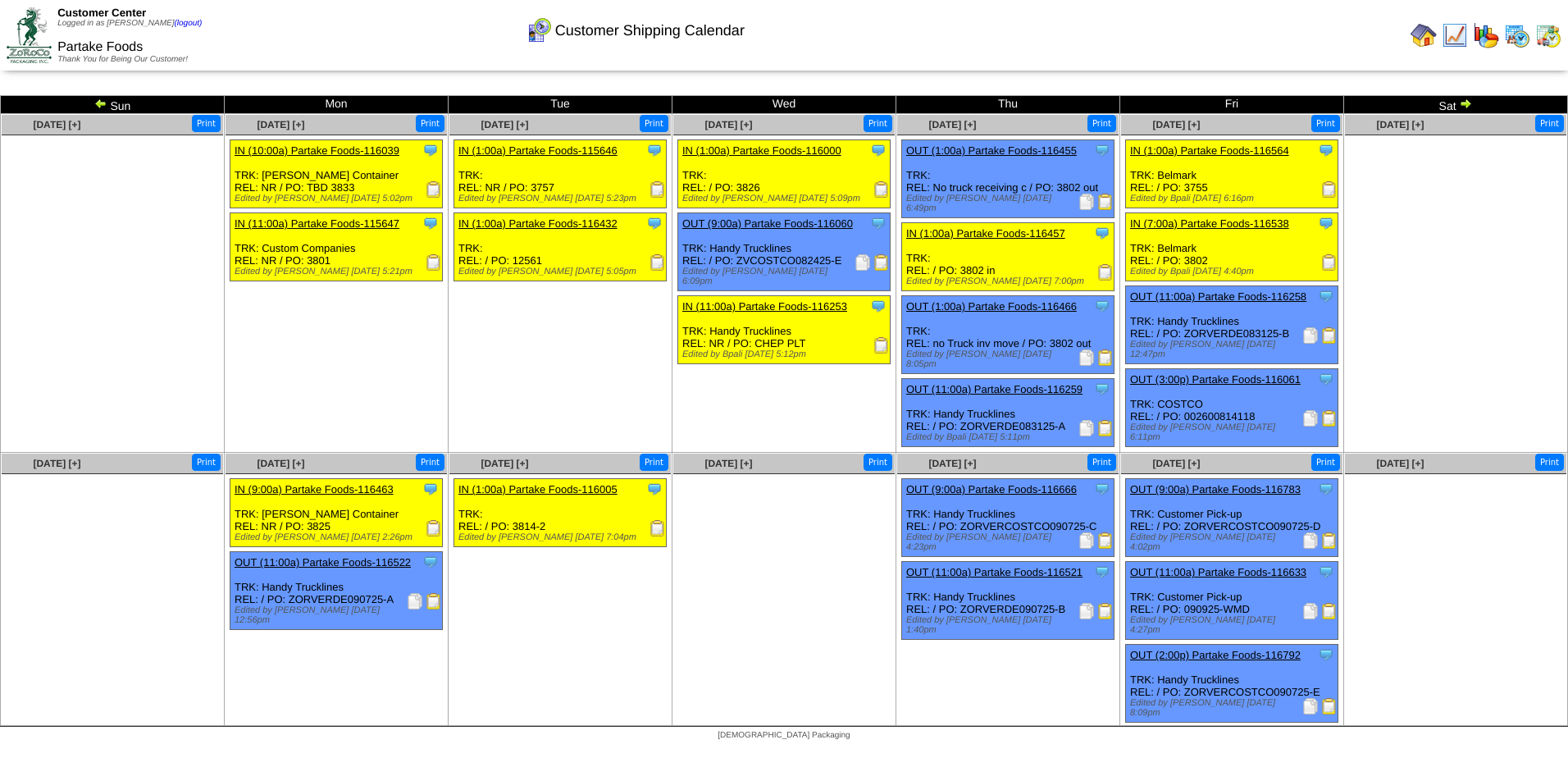
click at [435, 530] on img at bounding box center [434, 529] width 16 height 16
click at [1466, 103] on img at bounding box center [1466, 103] width 13 height 13
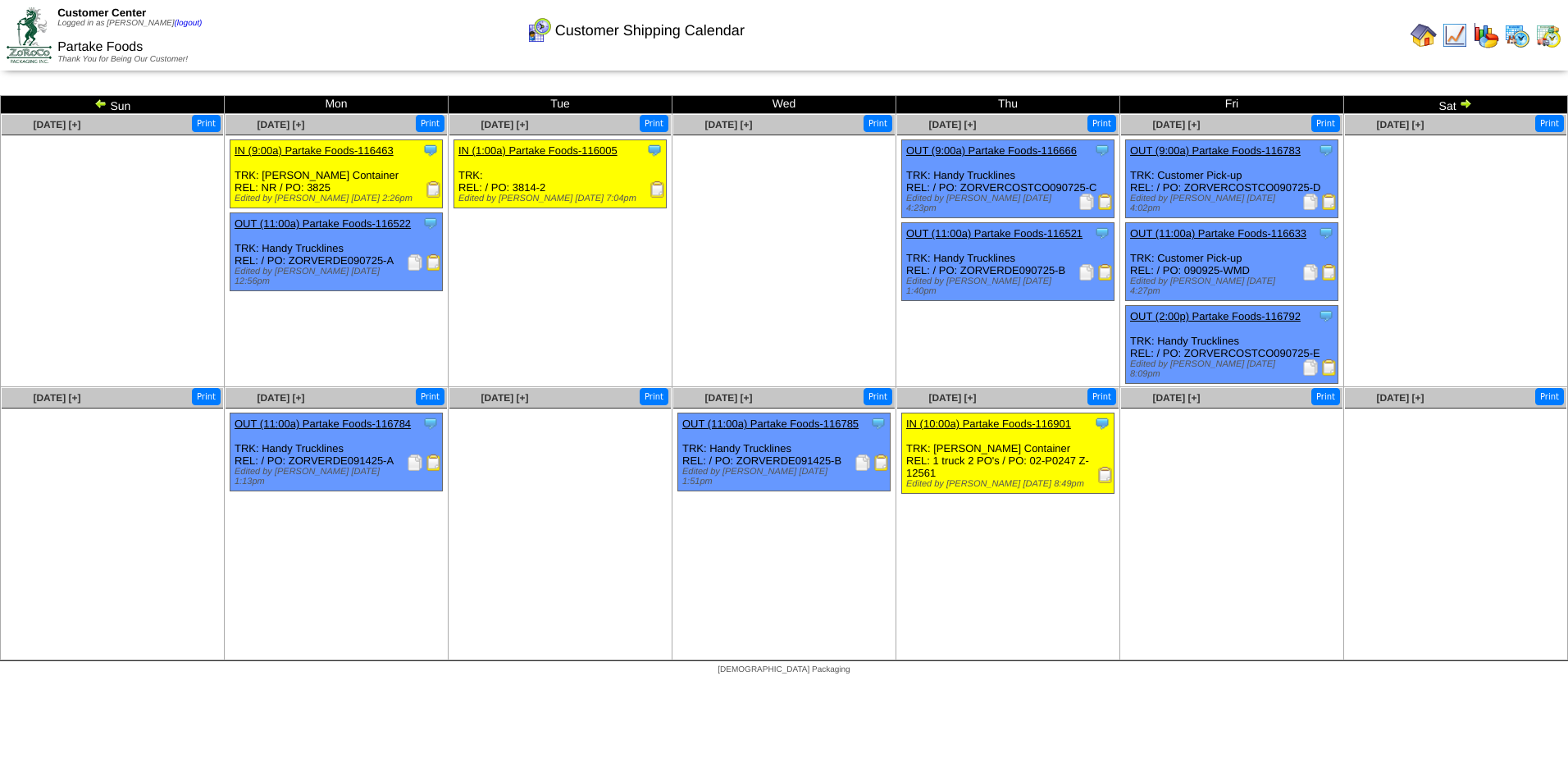
click at [1466, 103] on img at bounding box center [1466, 103] width 13 height 13
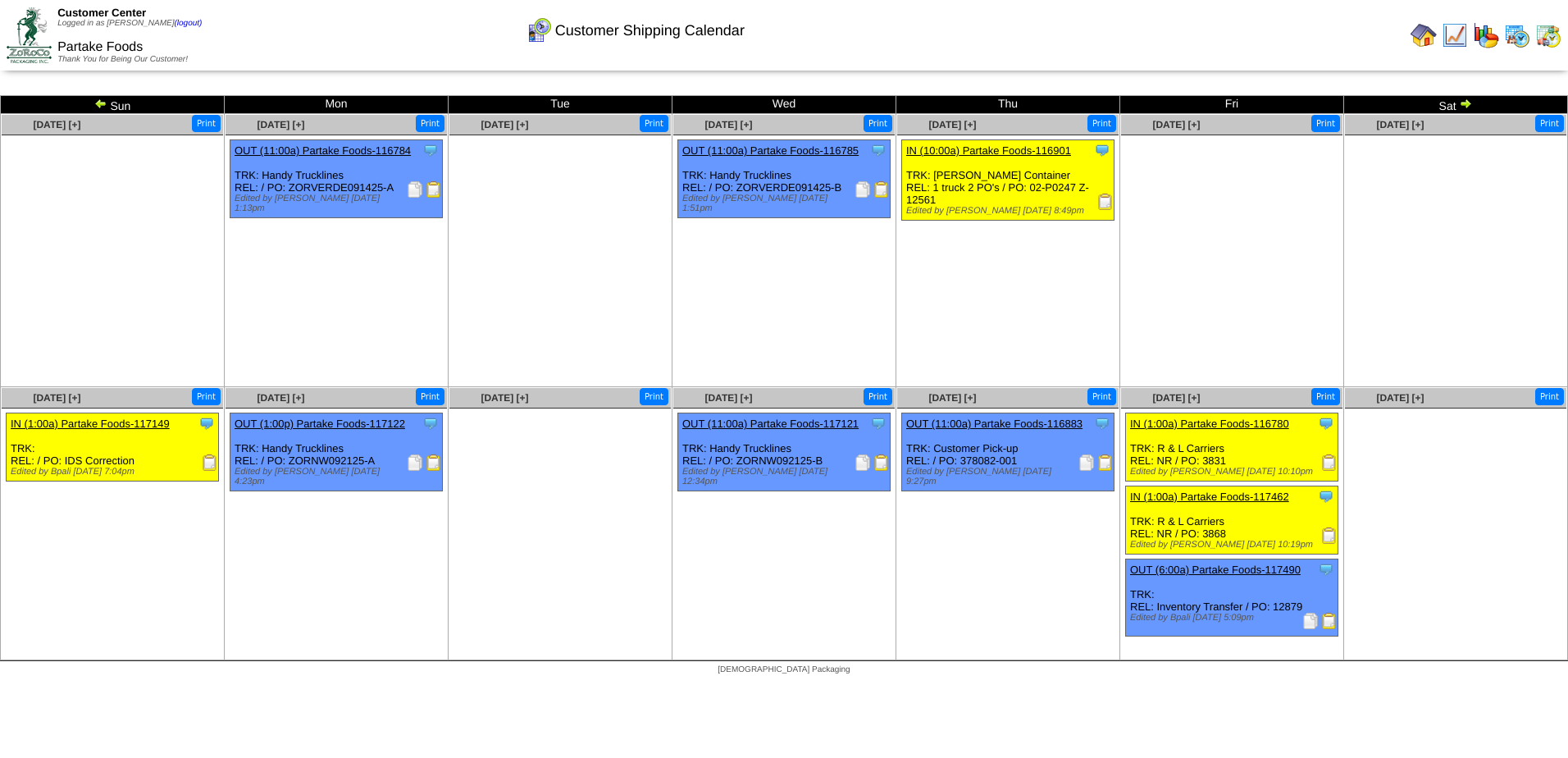
click at [1466, 106] on img at bounding box center [1466, 103] width 13 height 13
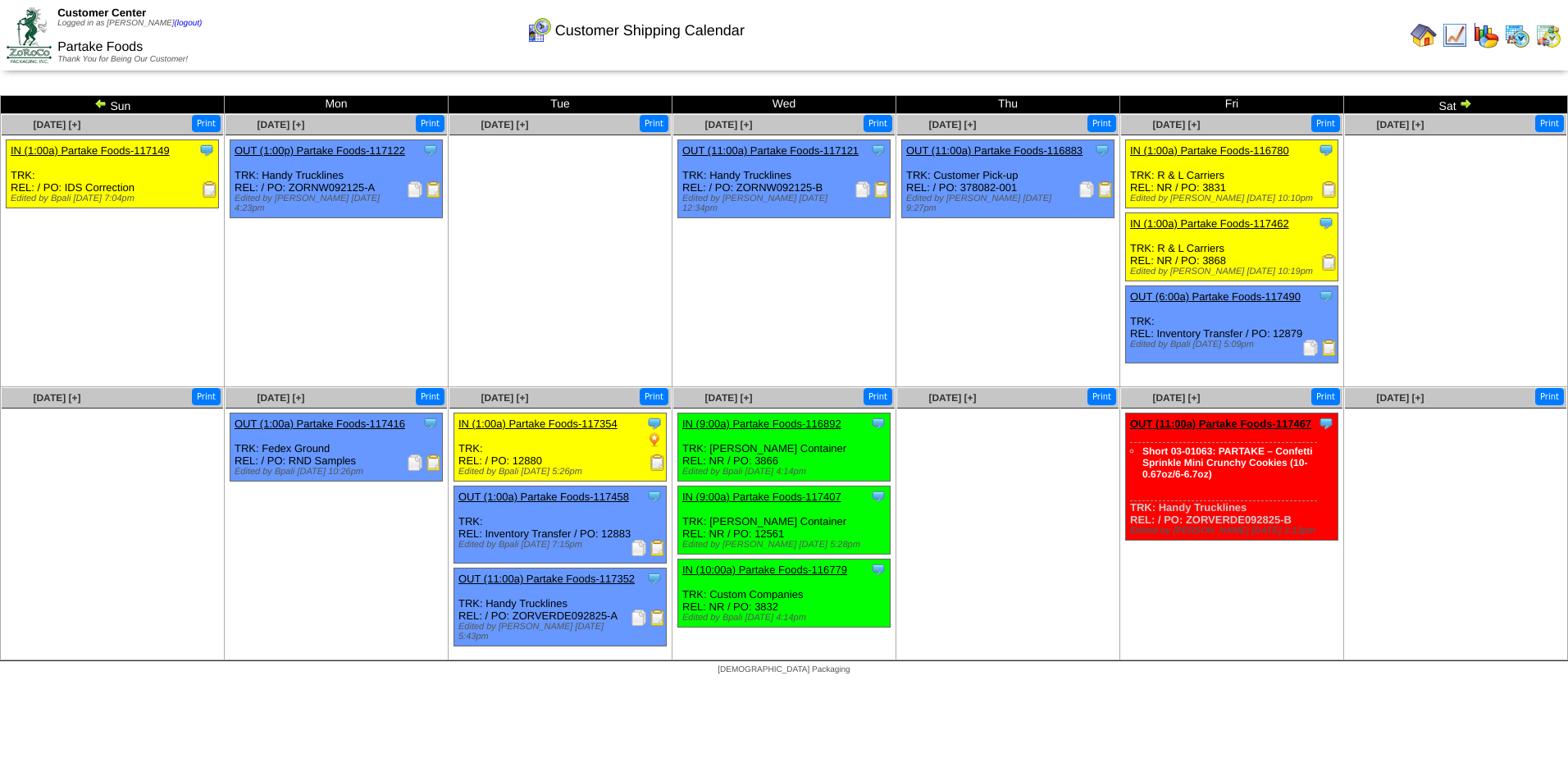
click at [97, 103] on img at bounding box center [101, 103] width 13 height 13
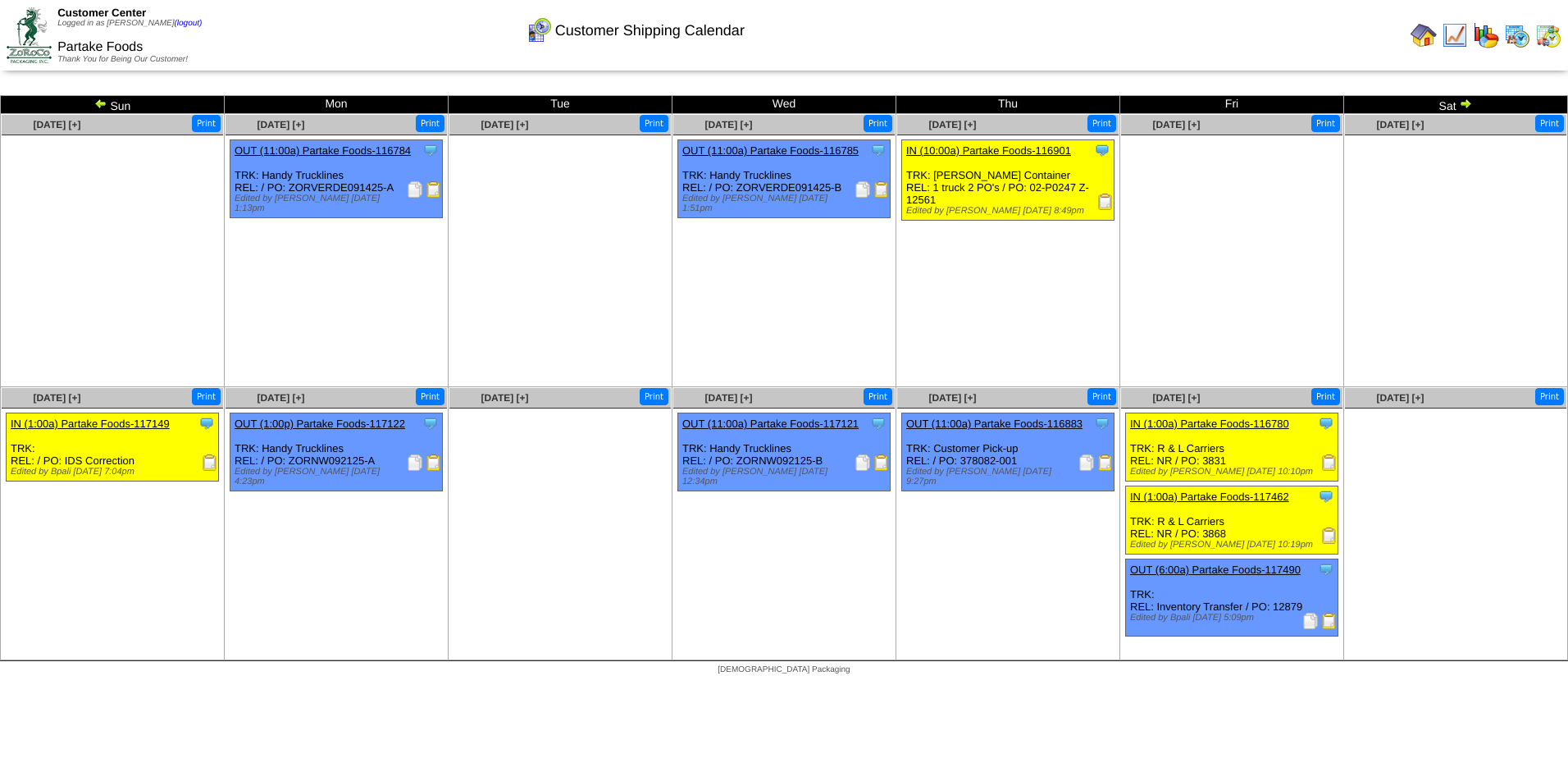
click at [97, 103] on img at bounding box center [101, 103] width 13 height 13
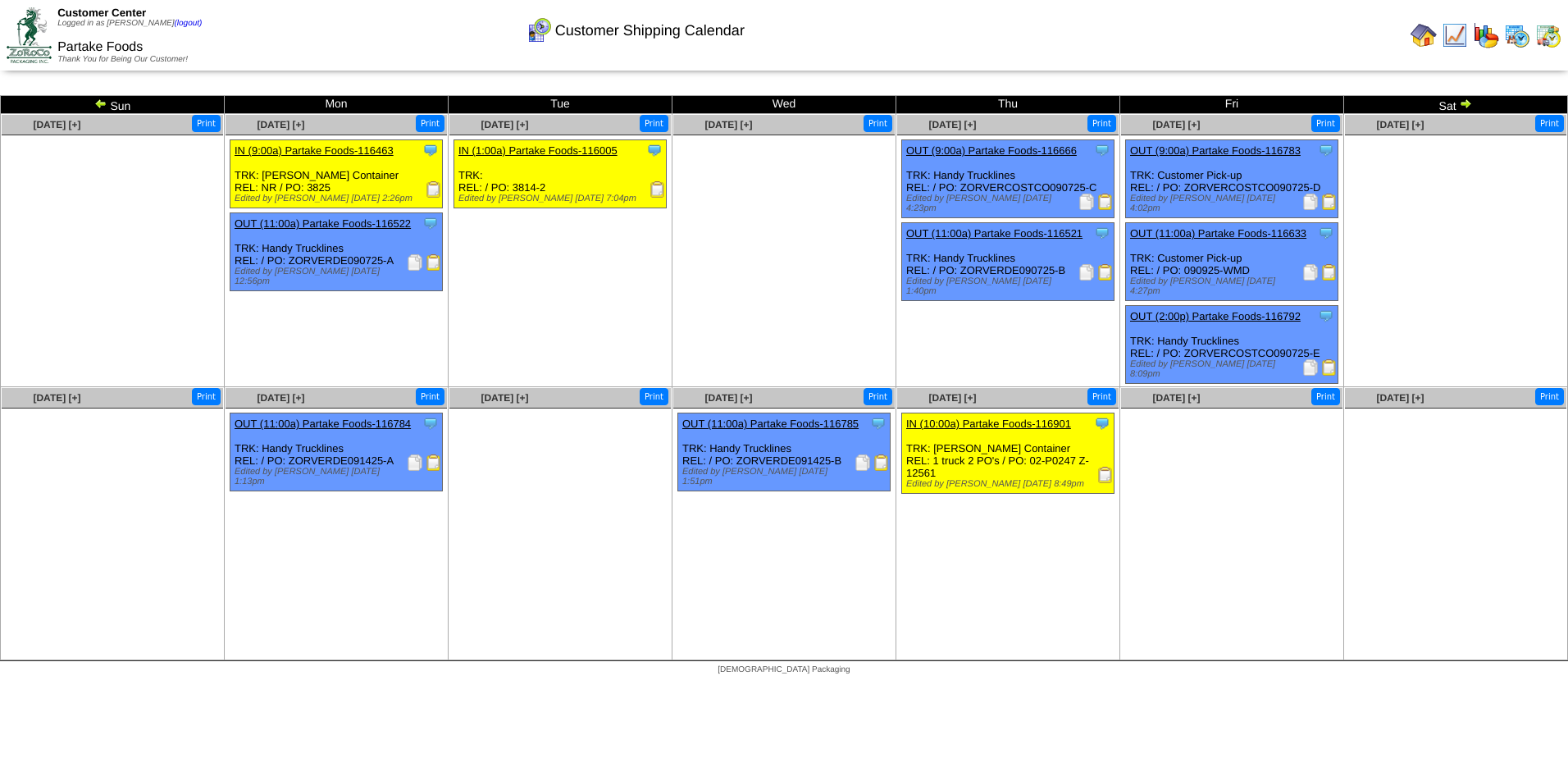
click at [100, 105] on img at bounding box center [101, 103] width 13 height 13
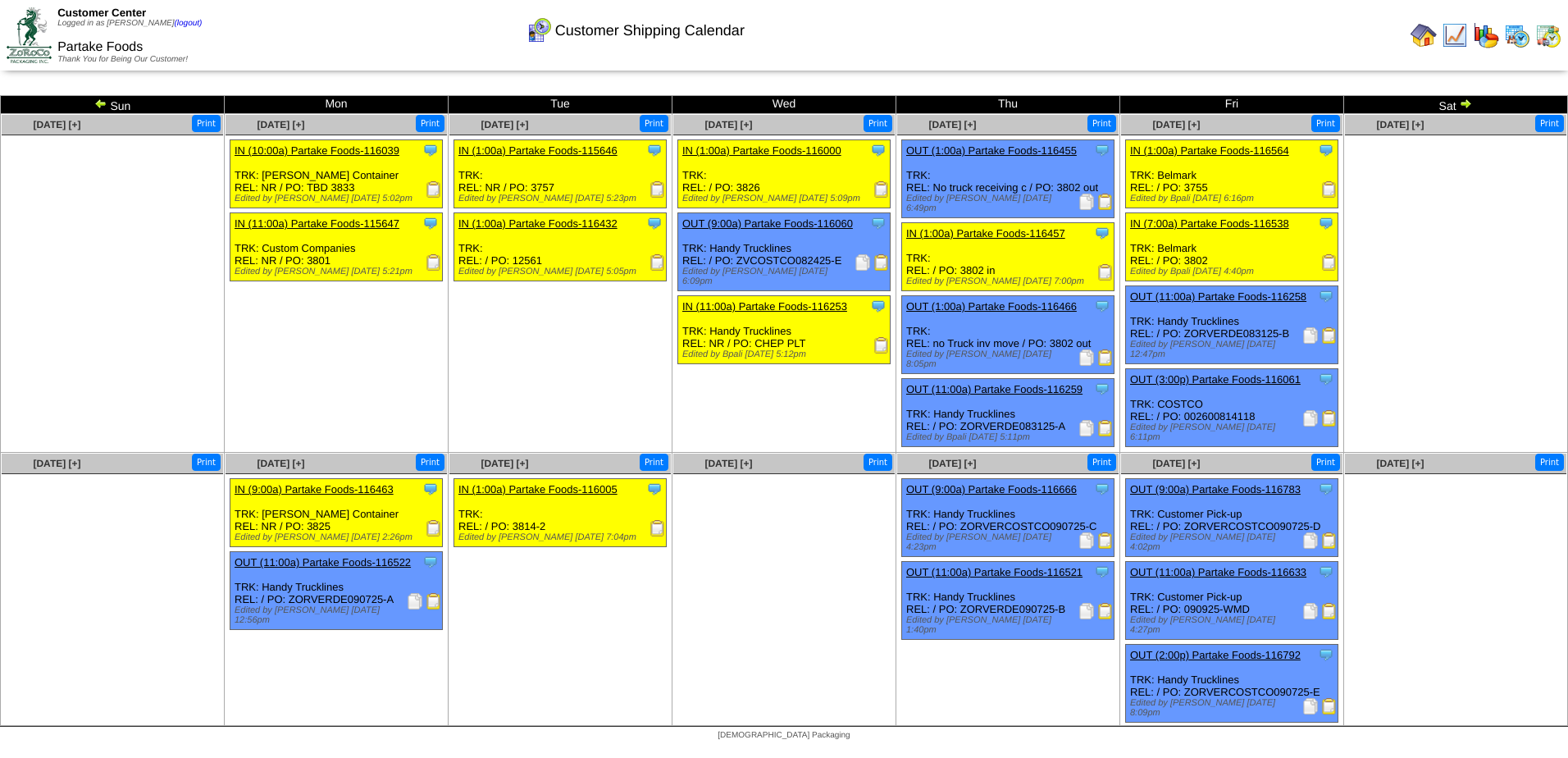
click at [882, 194] on img at bounding box center [882, 190] width 16 height 16
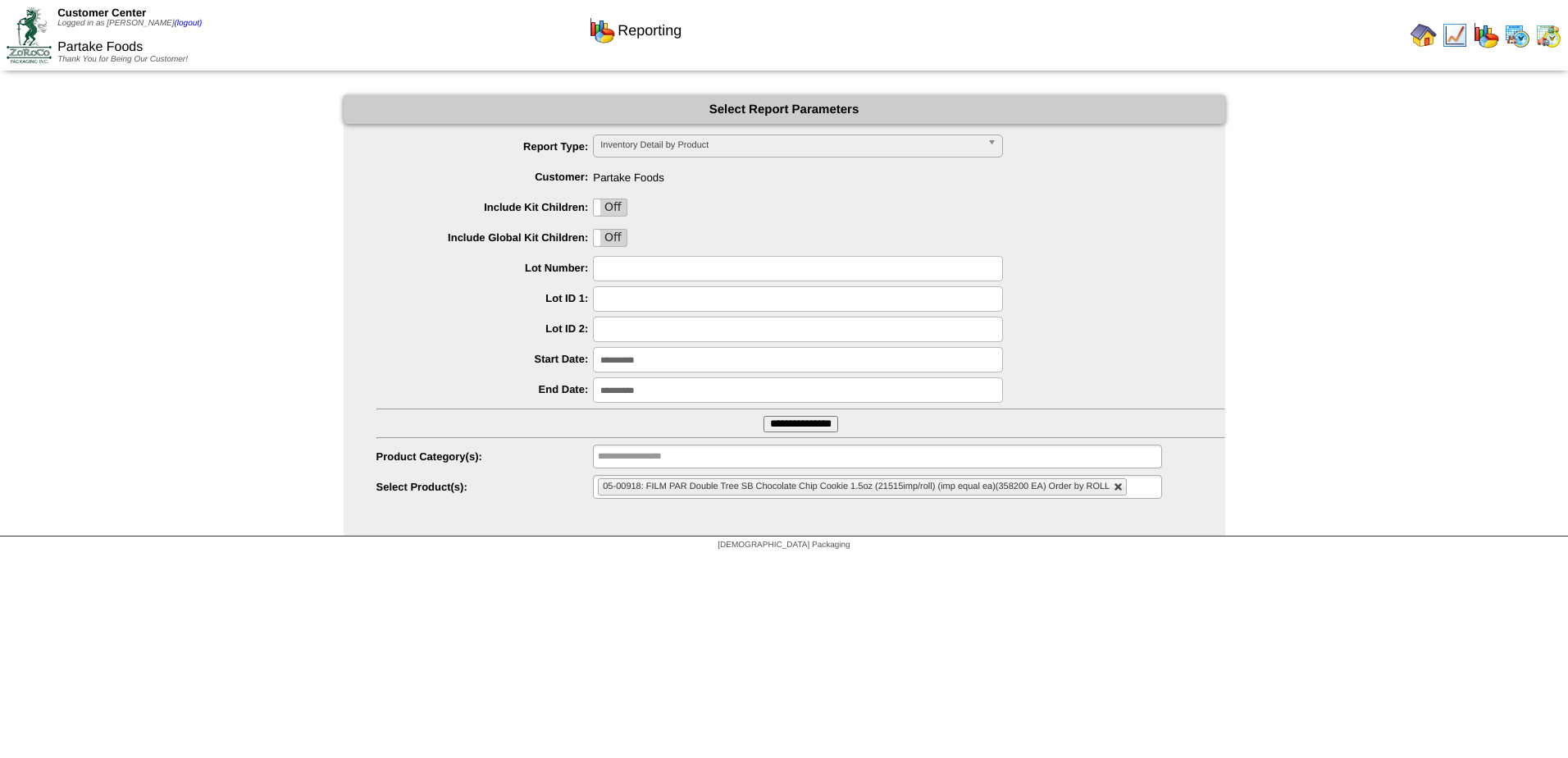
click at [1120, 488] on link at bounding box center [1119, 487] width 10 height 10
type input "**********"
click at [790, 492] on ul at bounding box center [877, 487] width 569 height 24
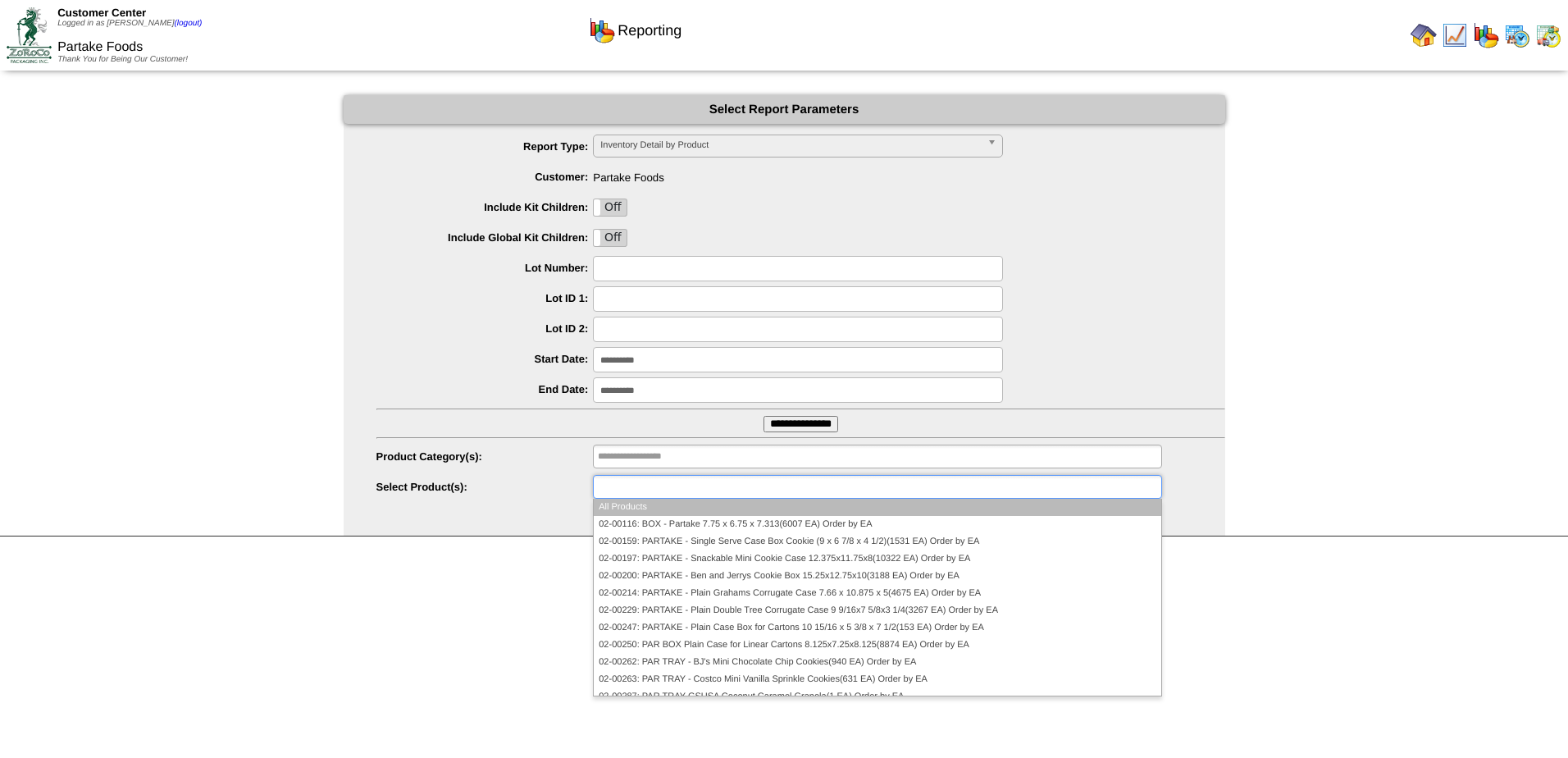
paste input "********"
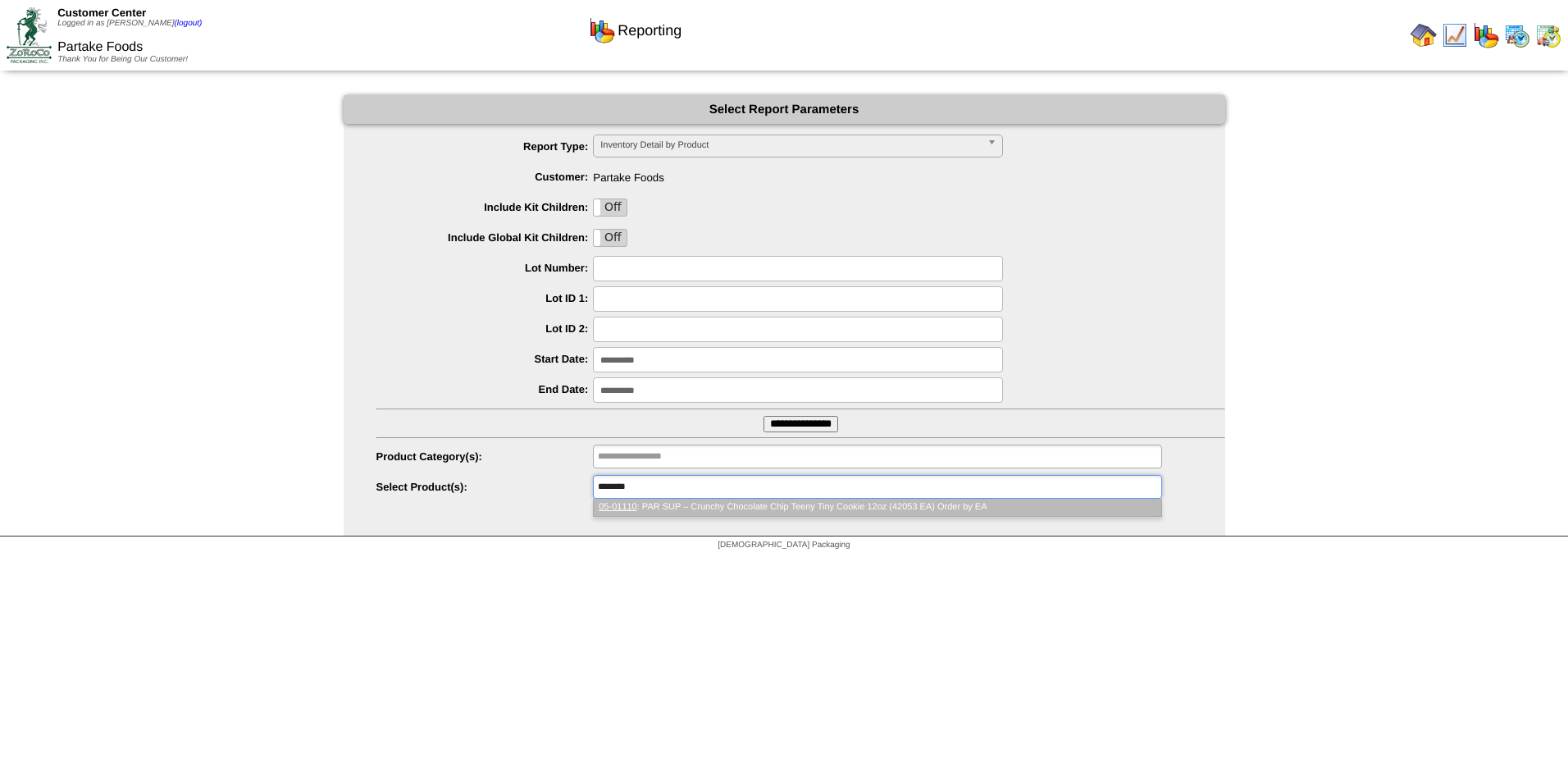
type input "********"
click at [689, 510] on li "05-01110 : PAR SUP – Crunchy Chocolate Chip Teeny Tiny Cookie 12oz (42053 EA) O…" at bounding box center [877, 507] width 567 height 17
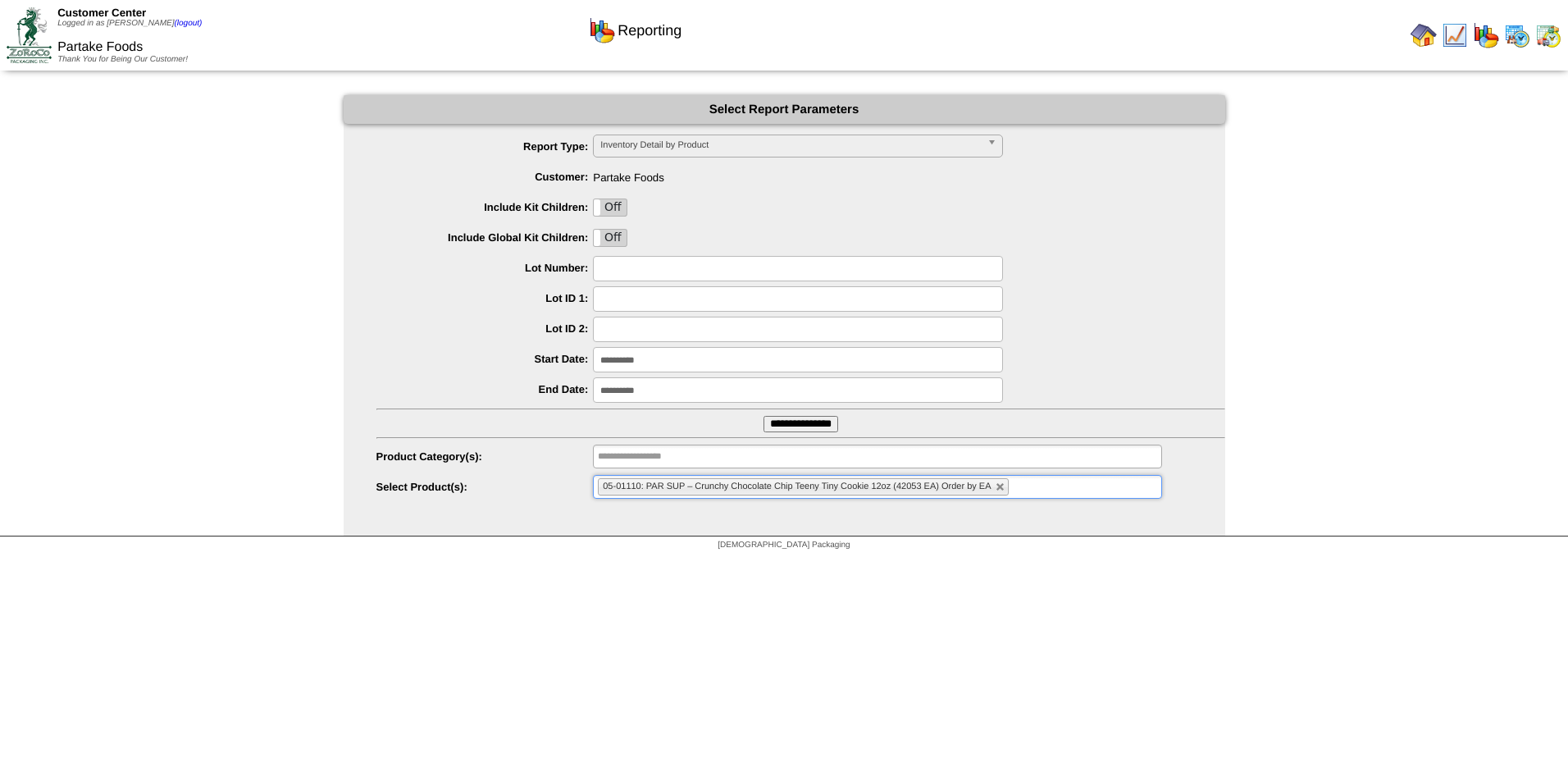
click at [810, 421] on input "**********" at bounding box center [800, 424] width 75 height 16
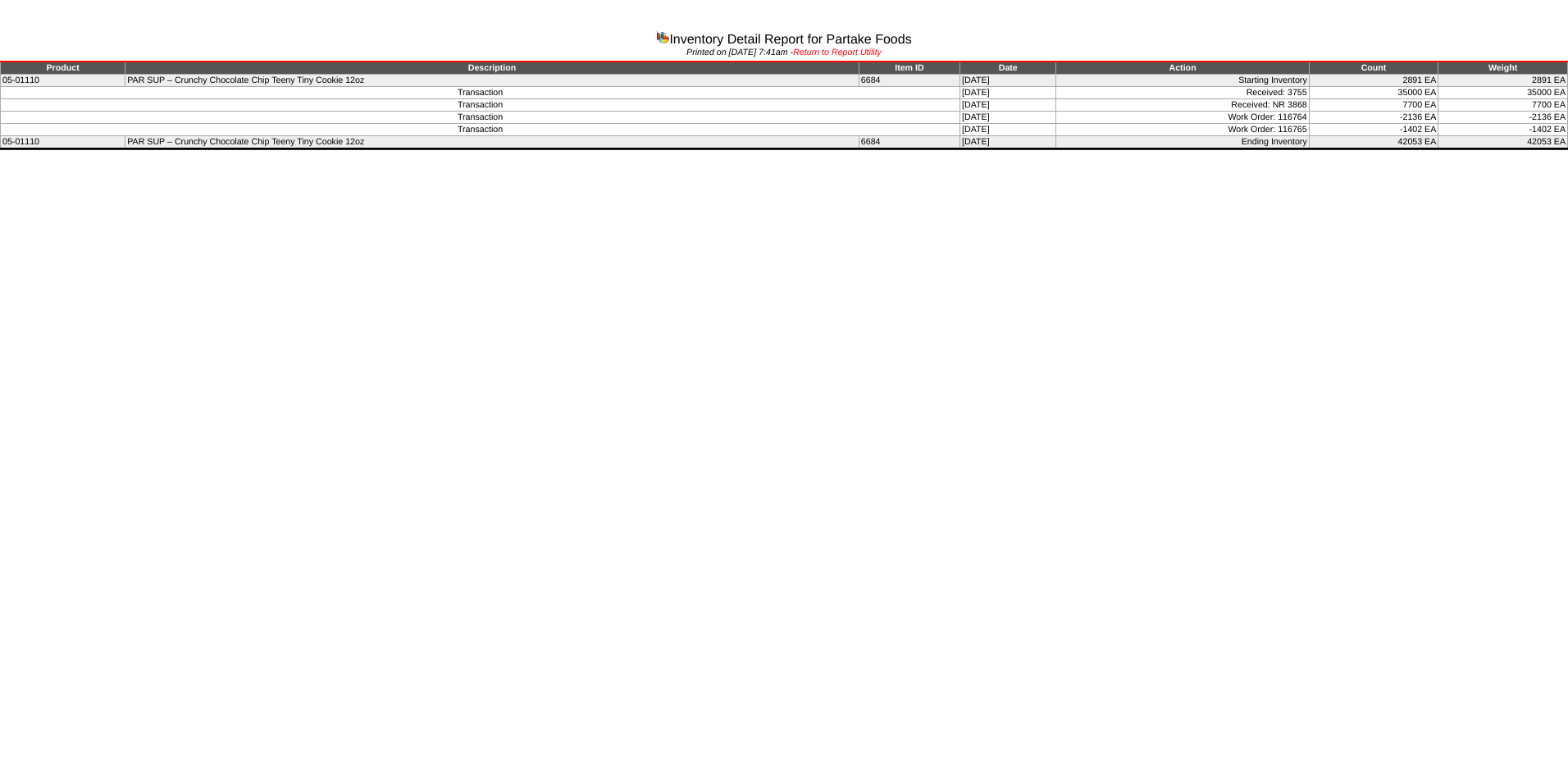
click at [871, 50] on link "Return to Report Utility" at bounding box center [837, 53] width 88 height 10
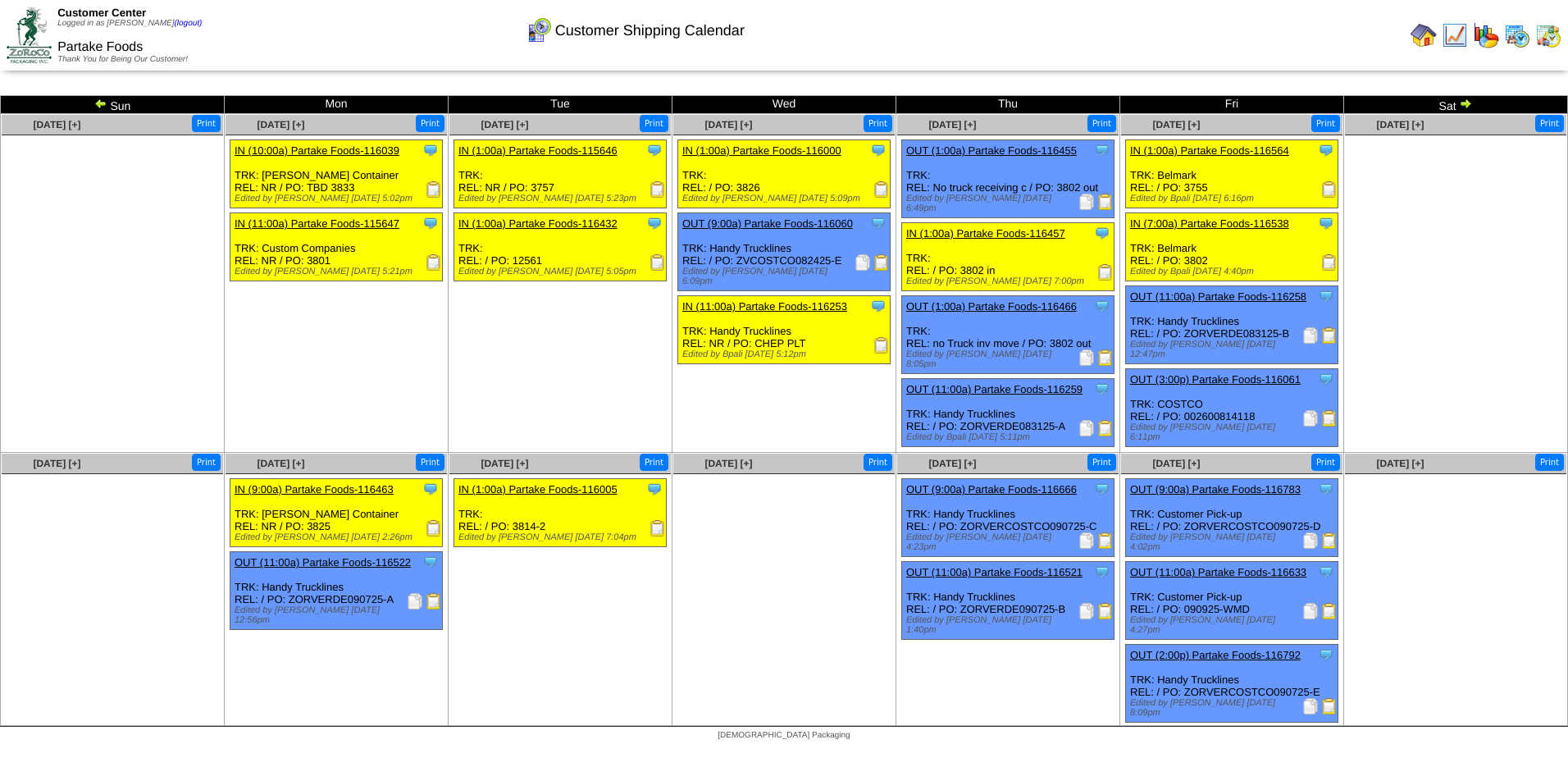
click at [1466, 106] on img at bounding box center [1466, 103] width 13 height 13
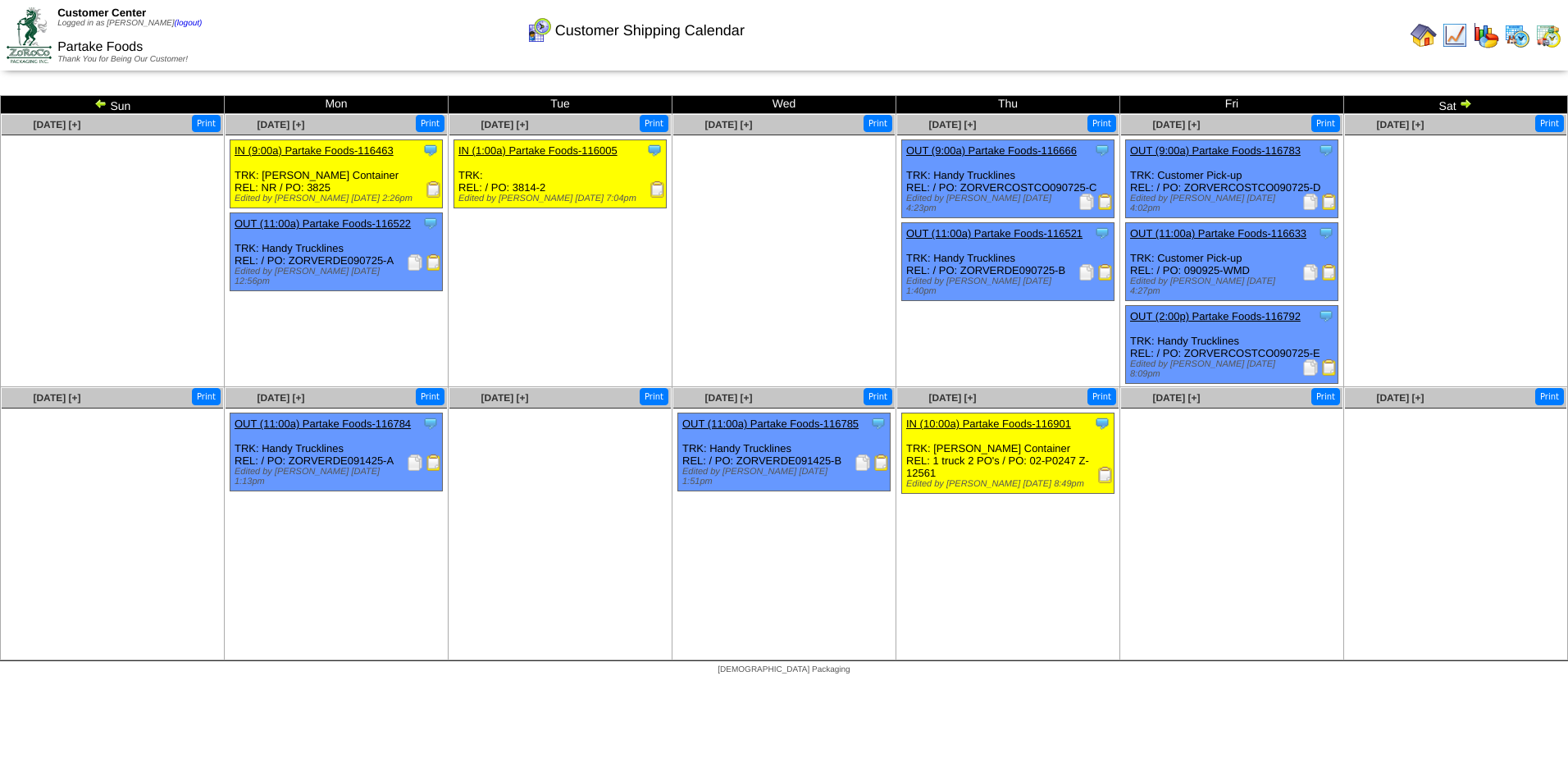
click at [1466, 106] on img at bounding box center [1466, 103] width 13 height 13
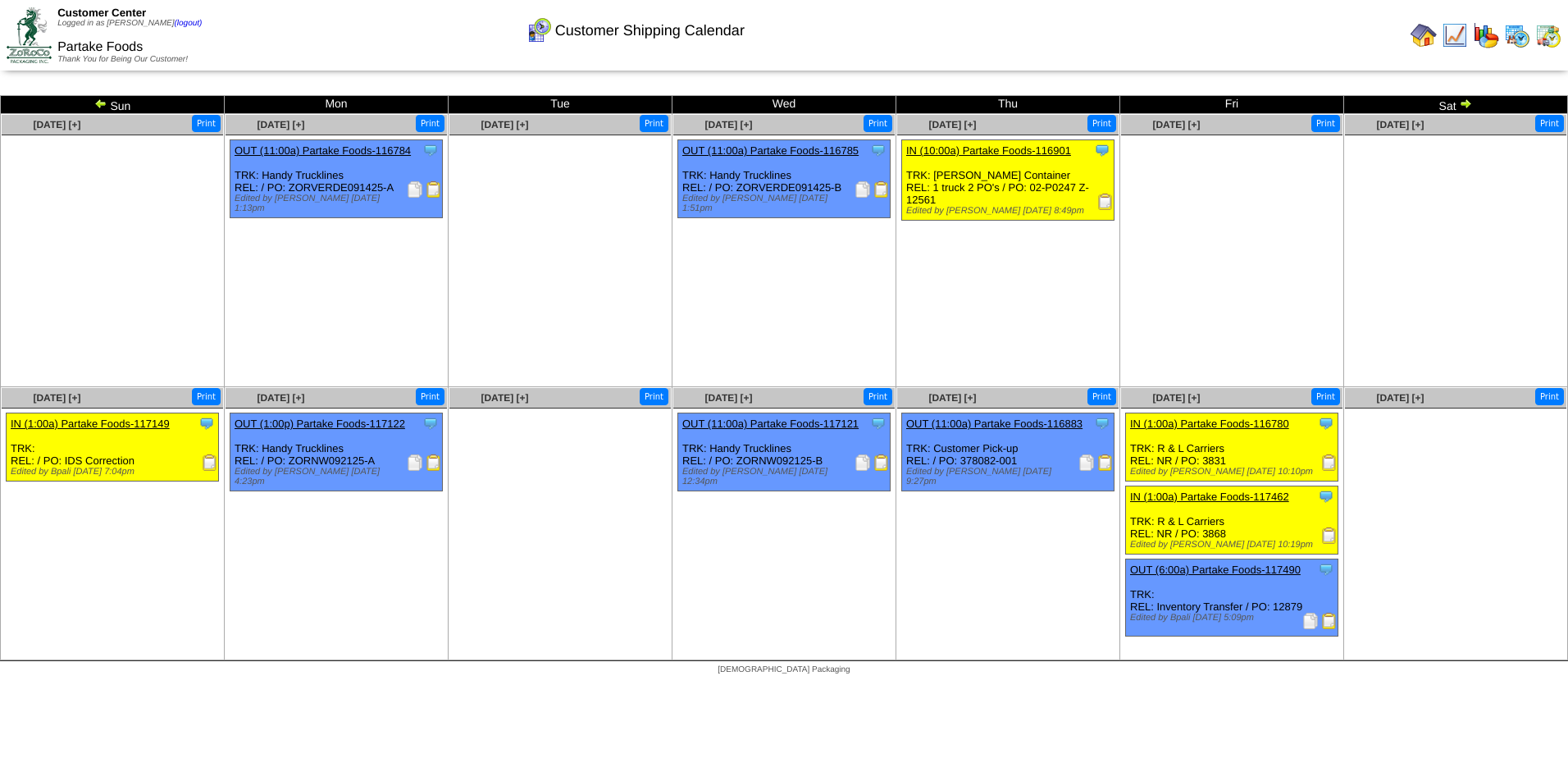
click at [1466, 106] on img at bounding box center [1466, 103] width 13 height 13
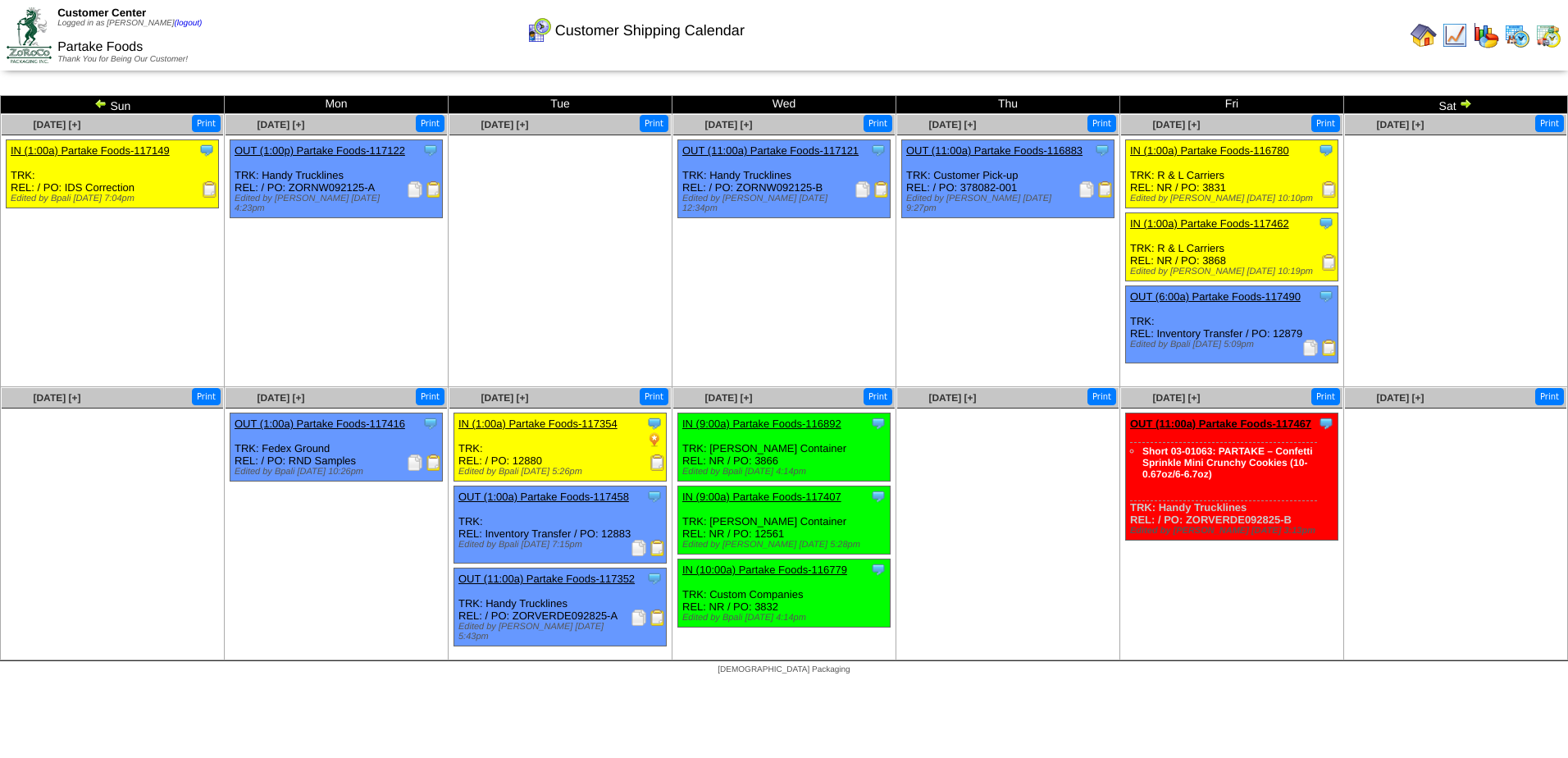
click at [1467, 101] on img at bounding box center [1466, 103] width 13 height 13
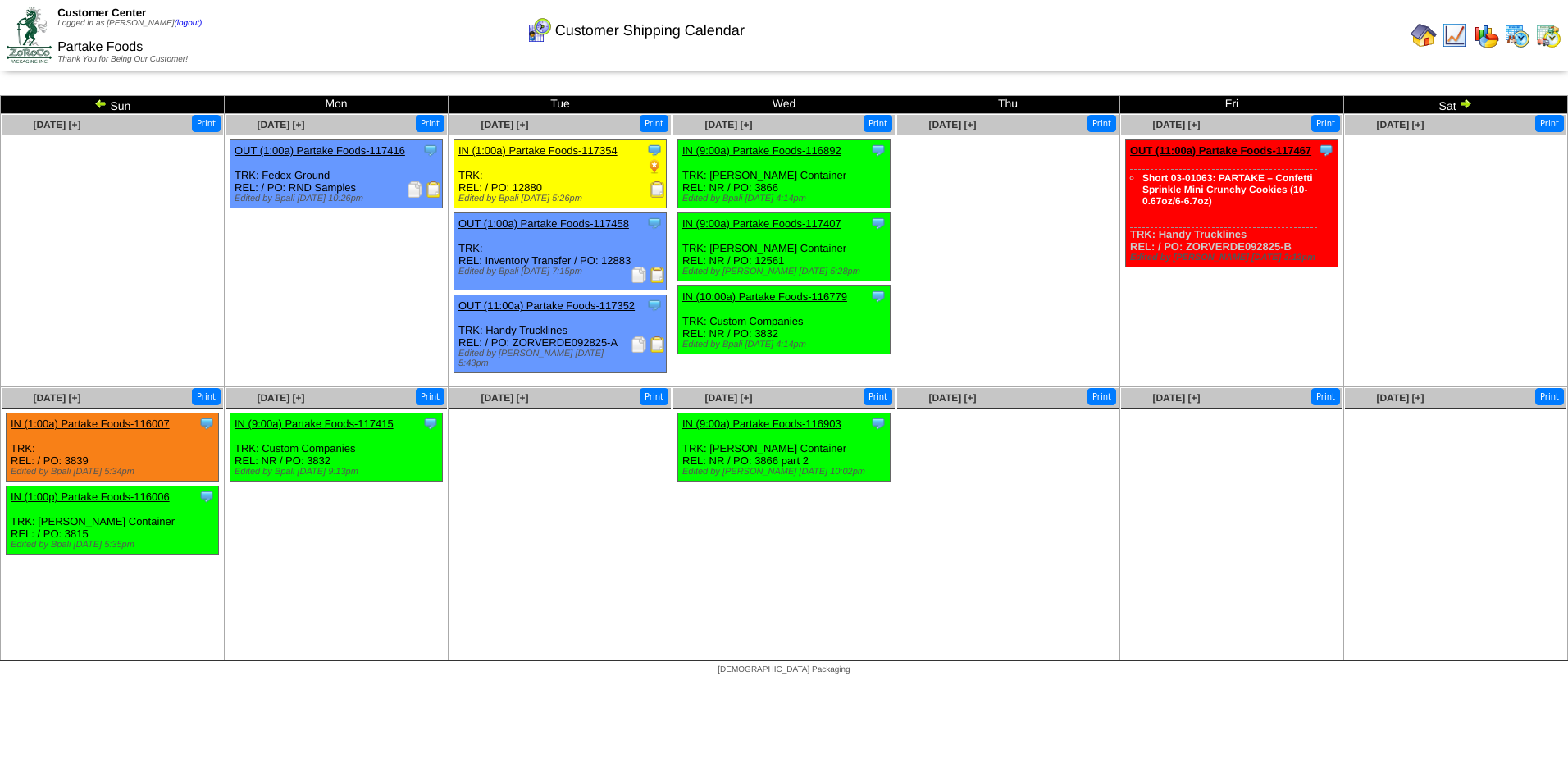
click at [1464, 101] on img at bounding box center [1466, 103] width 13 height 13
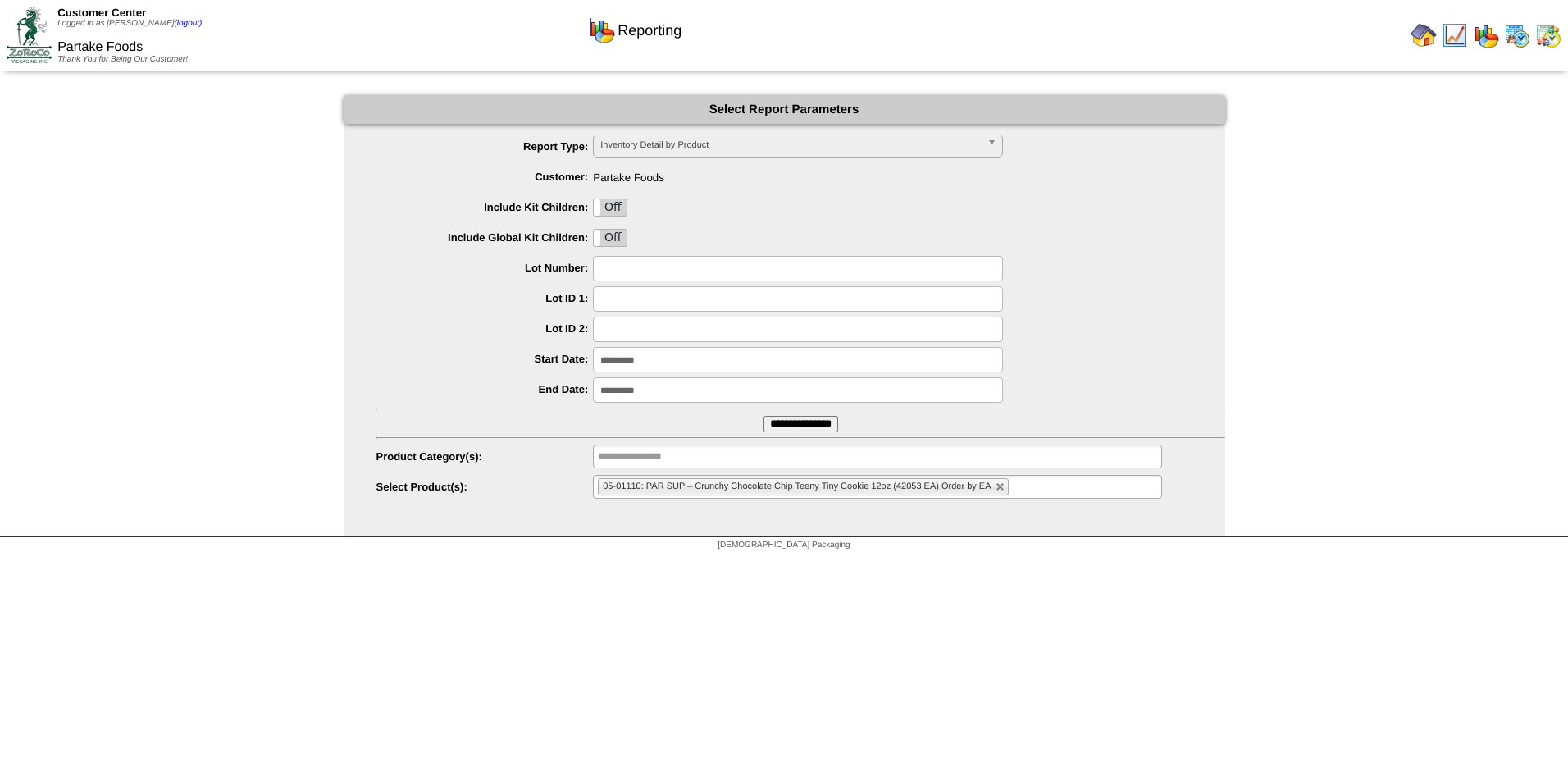
click at [1004, 486] on li "05-01110: PAR SUP – Crunchy Chocolate Chip Teeny Tiny Cookie 12oz (42053 EA) Or…" at bounding box center [802, 487] width 410 height 17
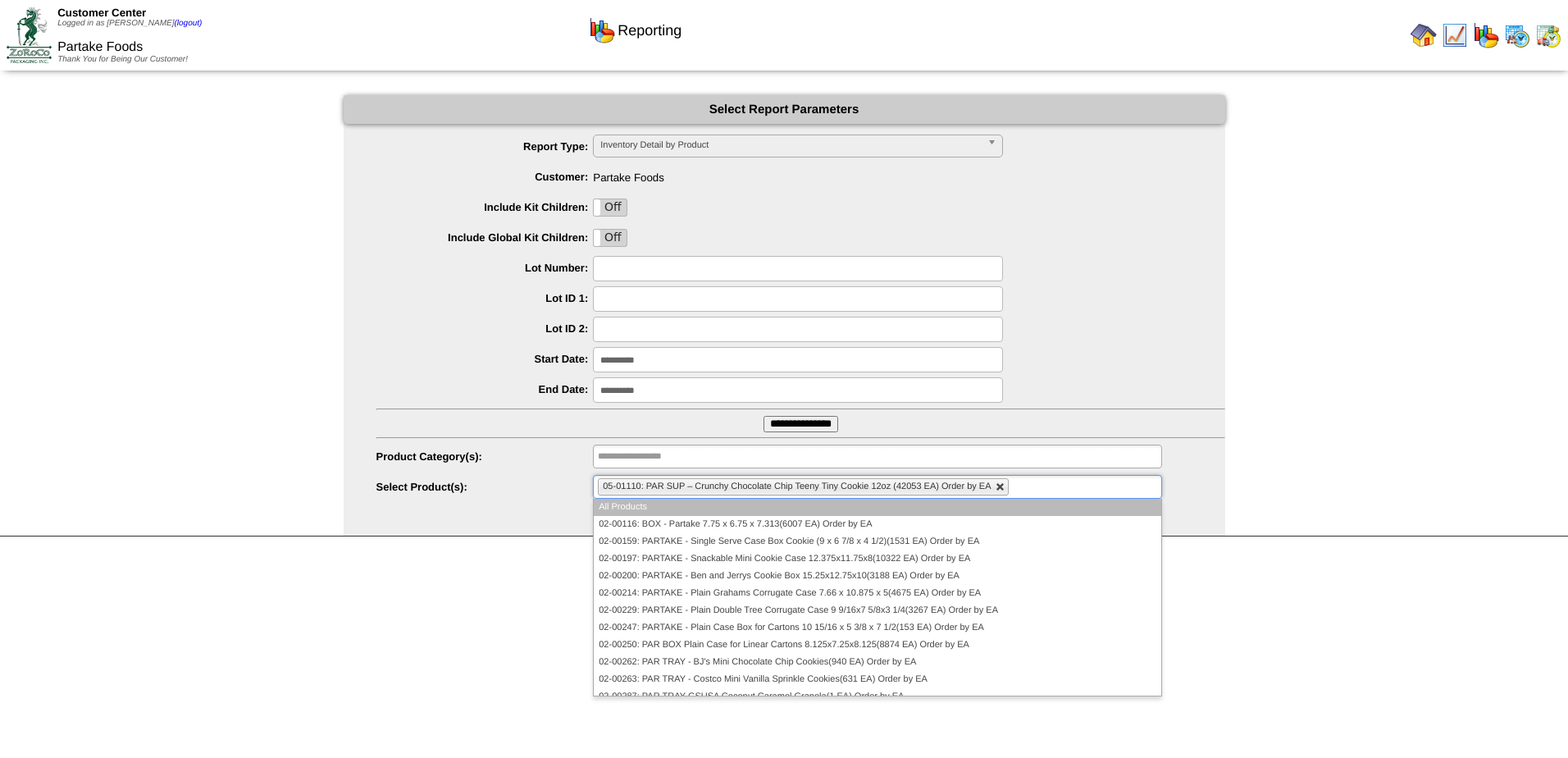
click at [999, 492] on link at bounding box center [1001, 487] width 10 height 10
click at [753, 489] on ul at bounding box center [877, 487] width 569 height 24
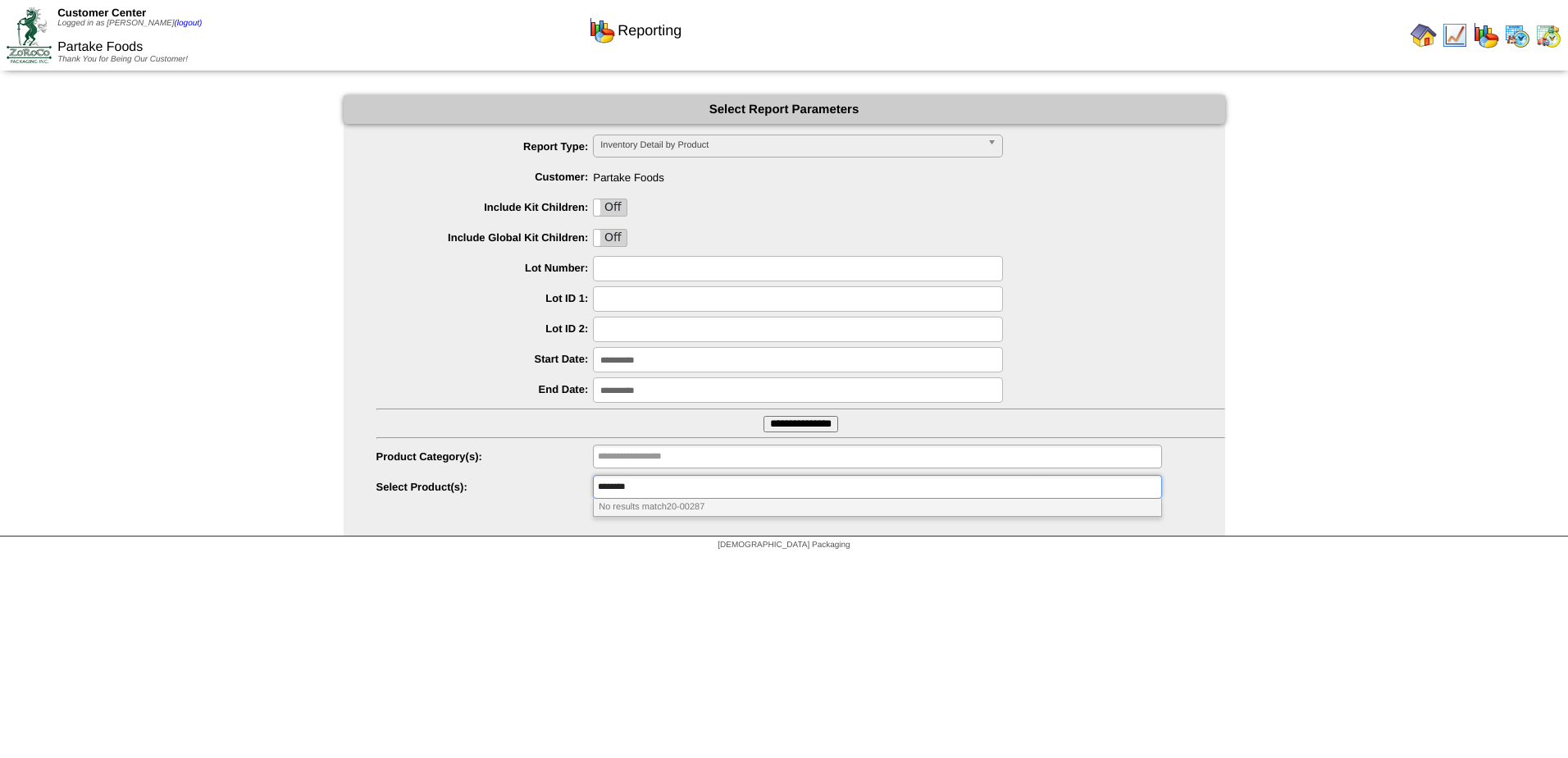
click at [686, 489] on ul "********" at bounding box center [877, 487] width 569 height 24
type input "**********"
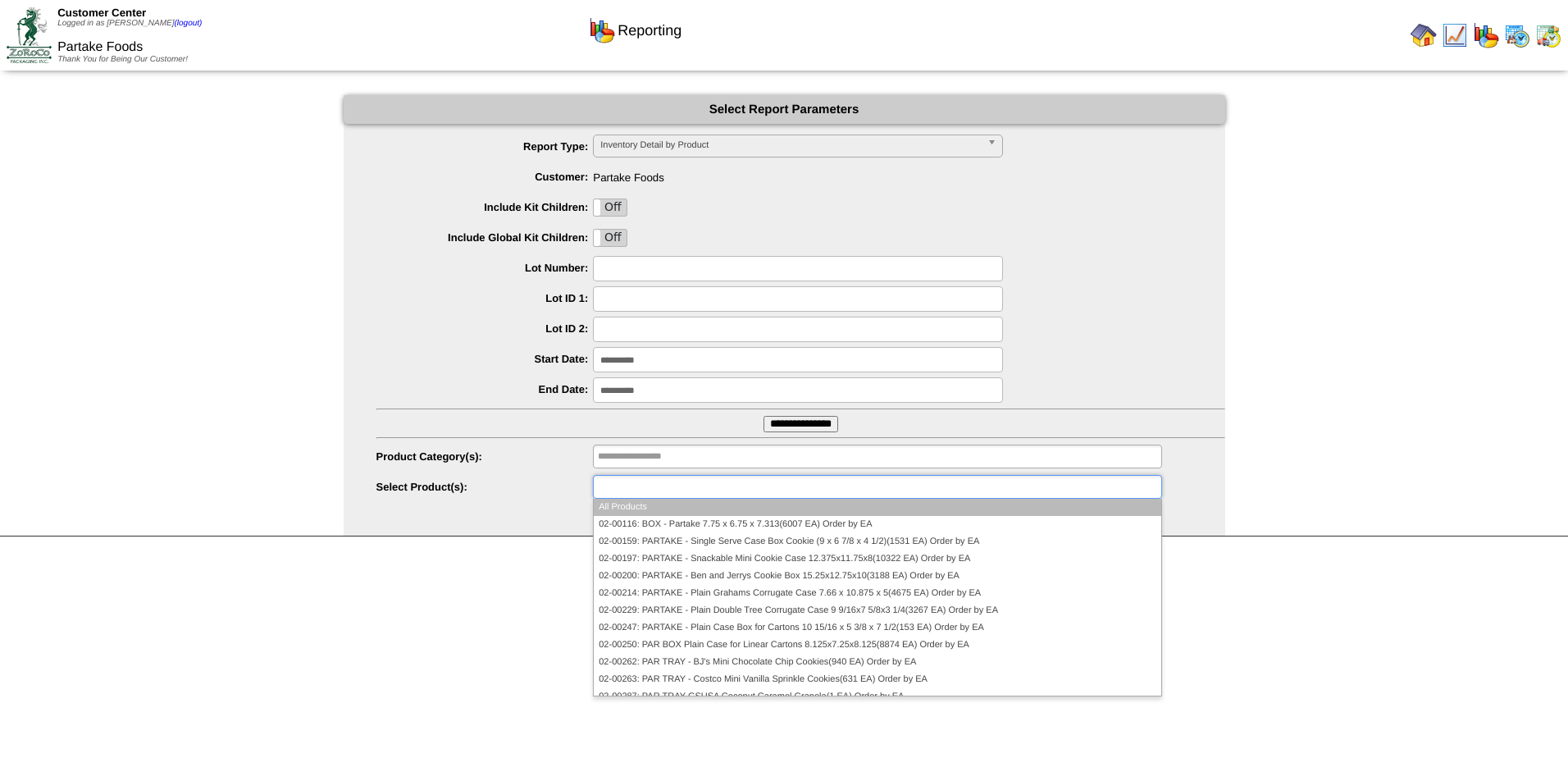
click at [636, 491] on input "text" at bounding box center [650, 487] width 105 height 21
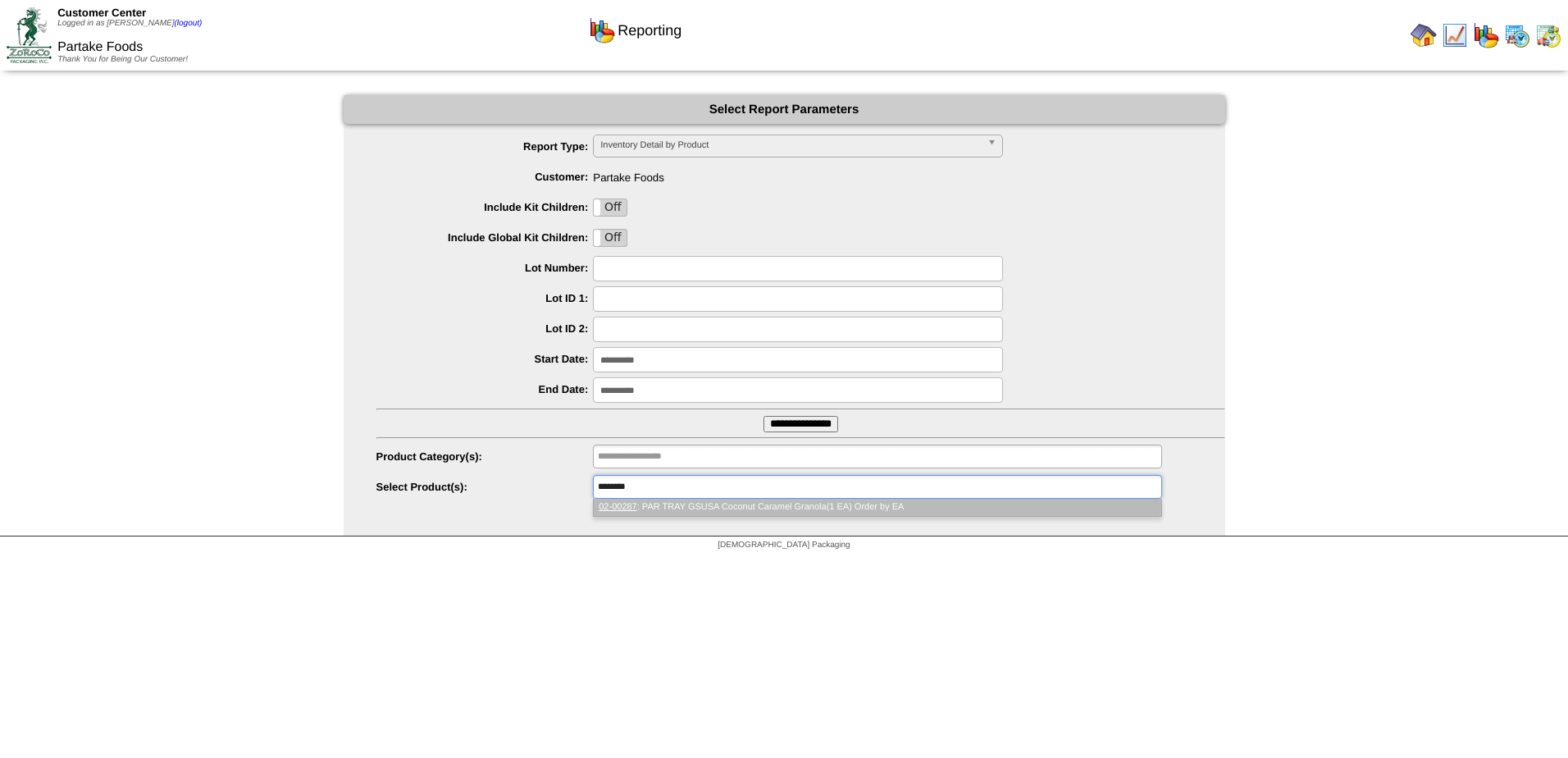
type input "********"
click at [690, 511] on li "02-00287 : PAR TRAY GSUSA Coconut Caramel Granola(1 EA) Order by EA" at bounding box center [877, 507] width 567 height 17
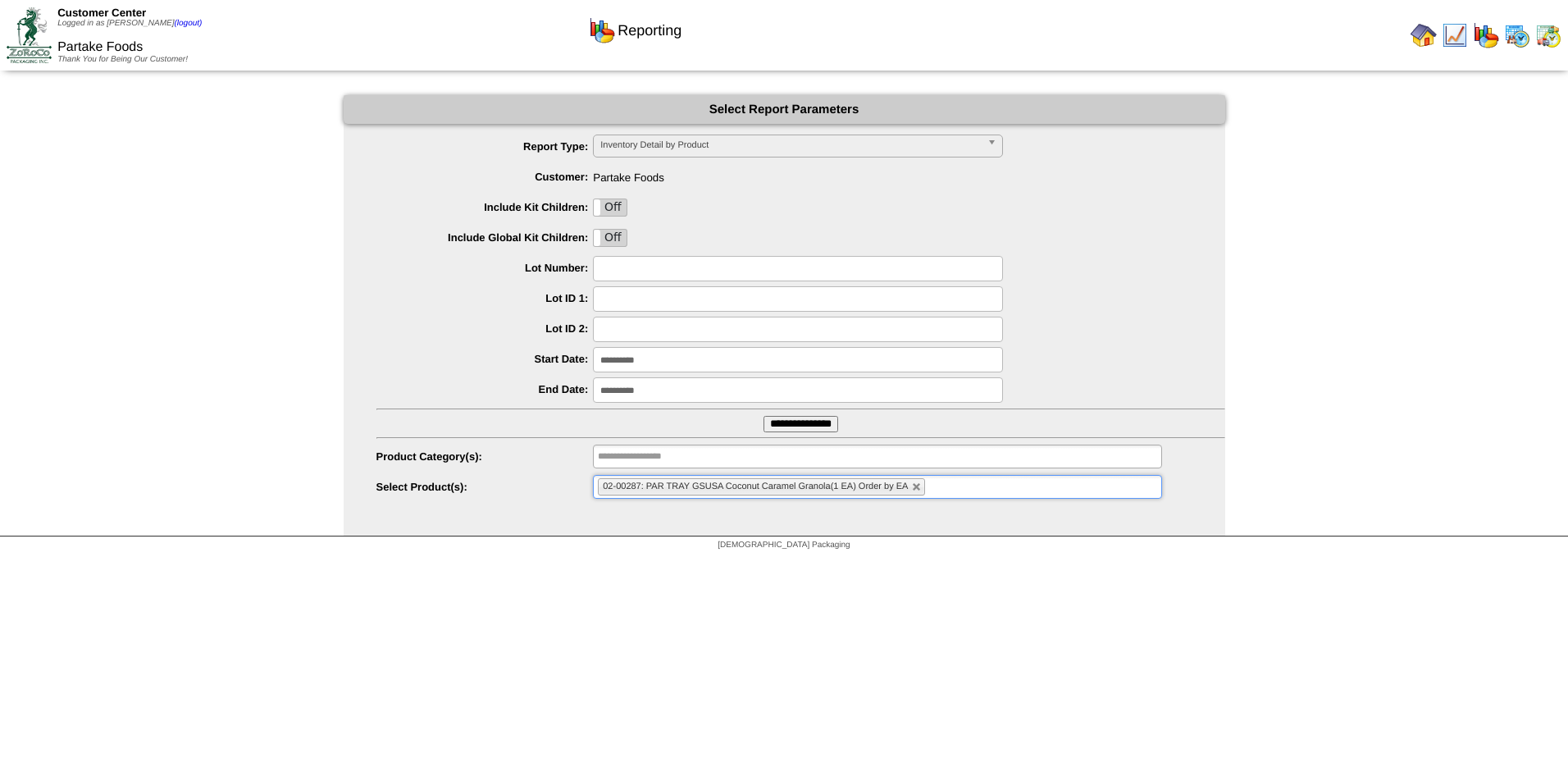
click at [820, 431] on input "**********" at bounding box center [800, 424] width 75 height 16
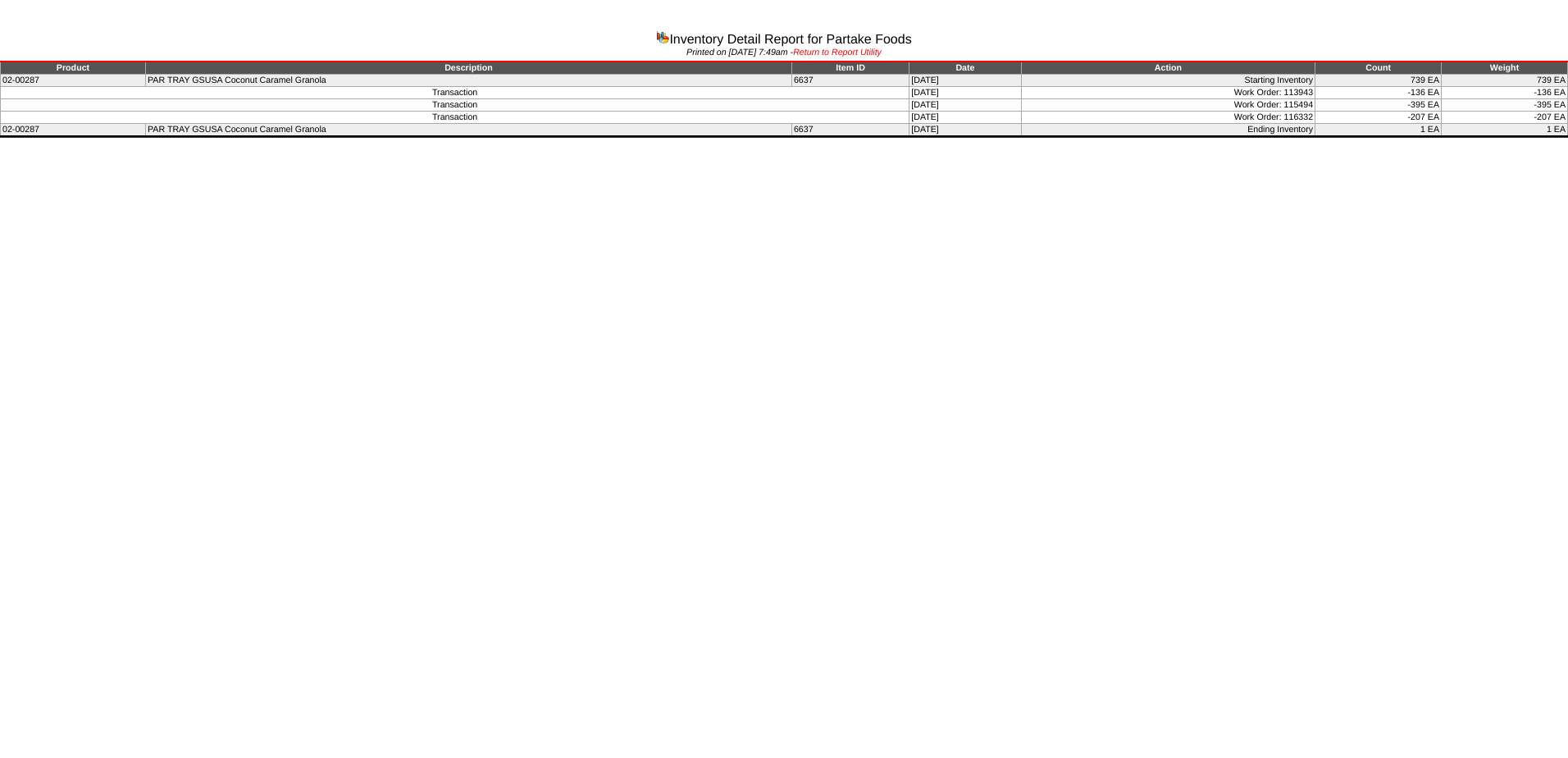
click at [878, 50] on link "Return to Report Utility" at bounding box center [837, 53] width 88 height 10
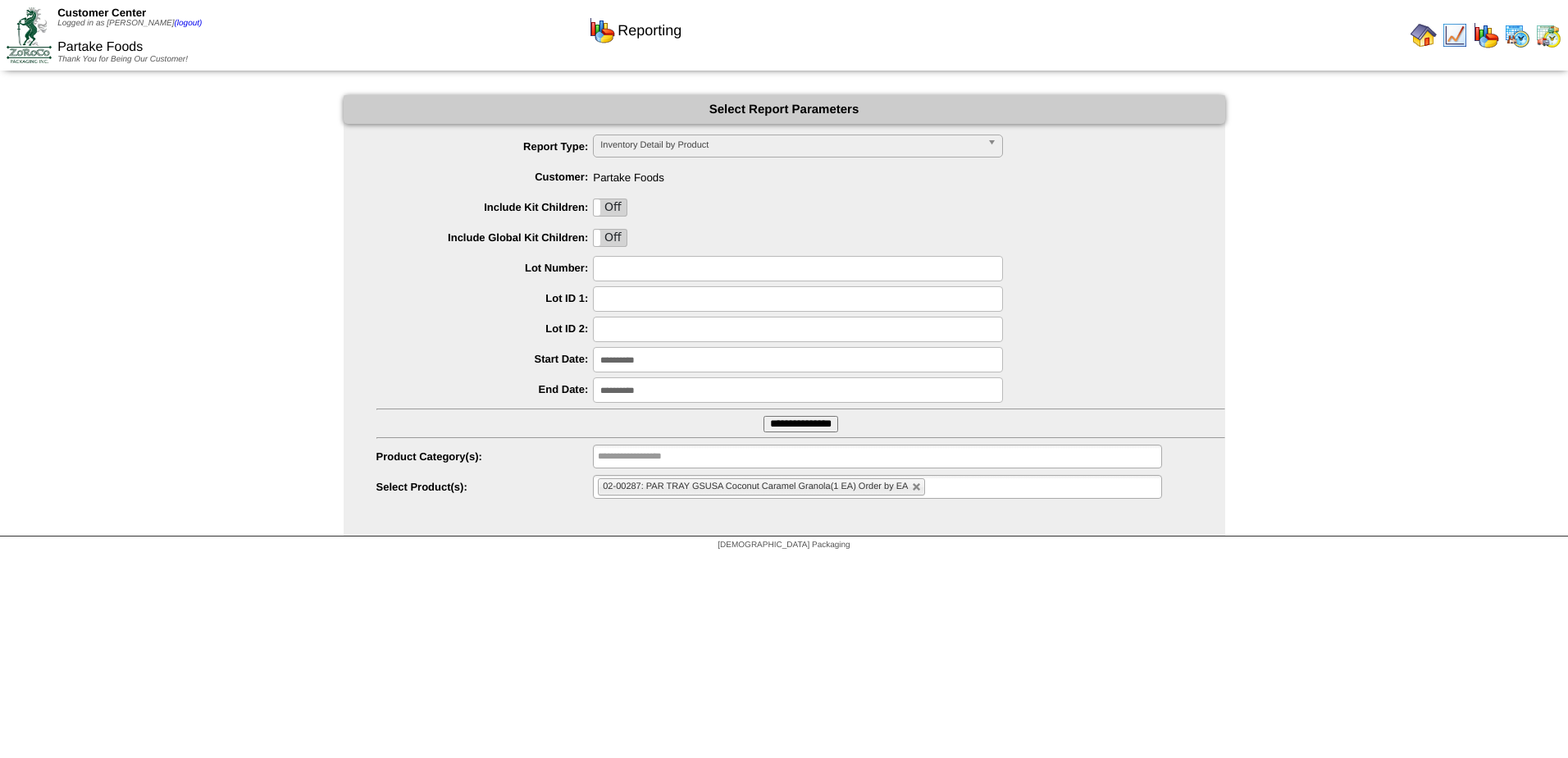
click at [694, 351] on input "**********" at bounding box center [797, 360] width 410 height 26
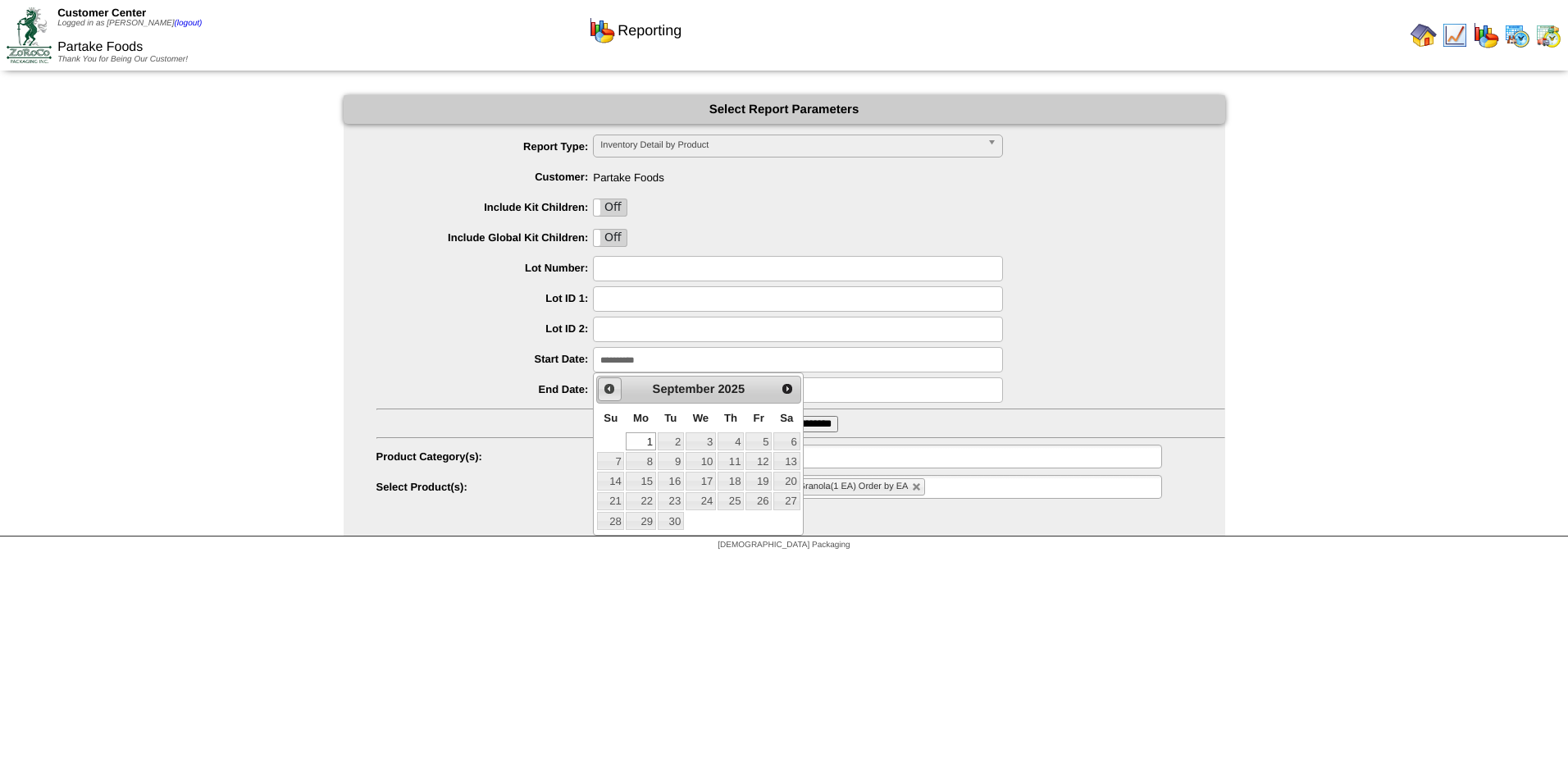
click at [609, 396] on span "Prev" at bounding box center [609, 389] width 13 height 13
click at [764, 443] on link "1" at bounding box center [758, 441] width 26 height 18
type input "**********"
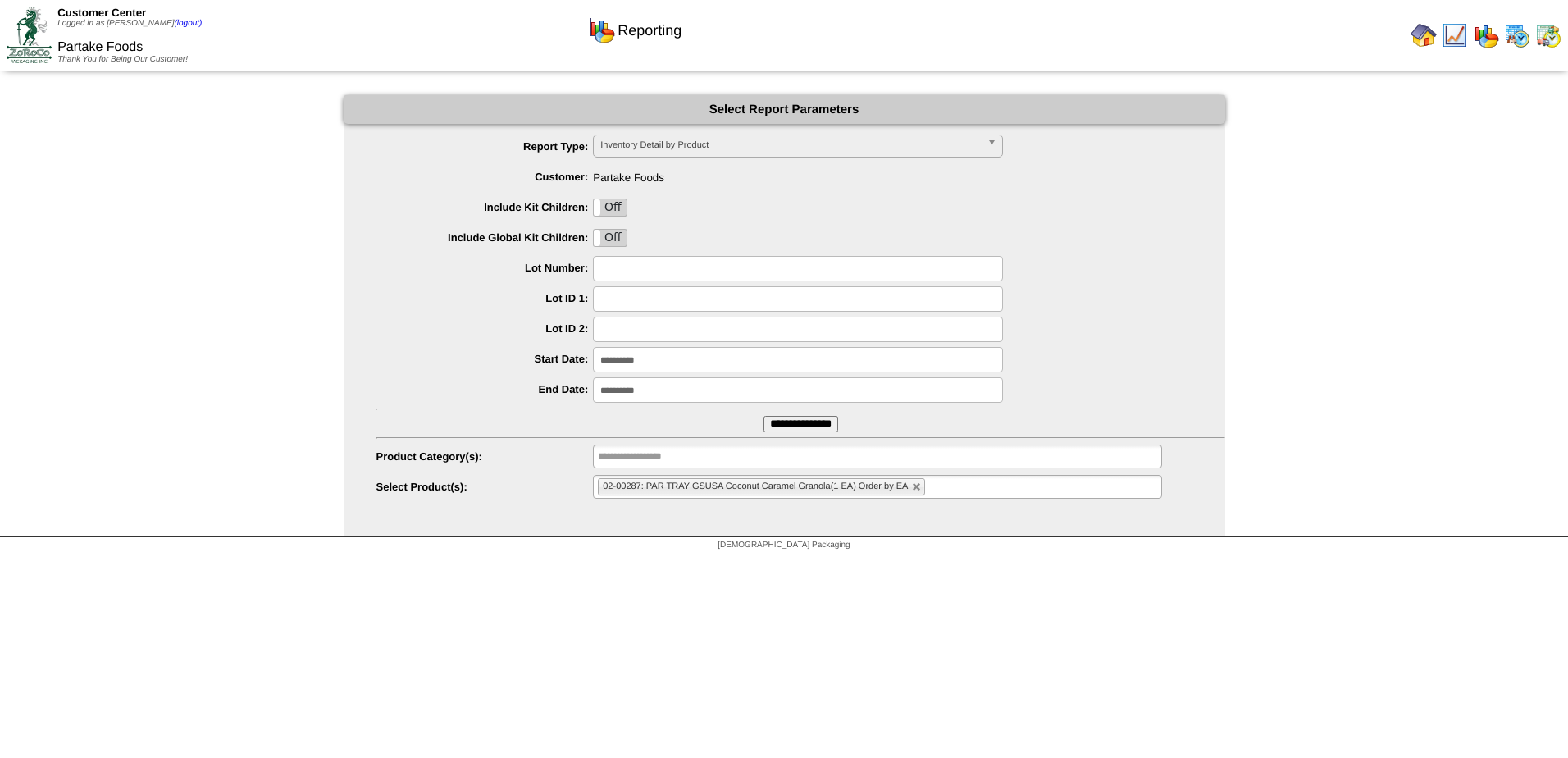
click at [800, 426] on input "**********" at bounding box center [800, 424] width 75 height 16
